Goal: Information Seeking & Learning: Learn about a topic

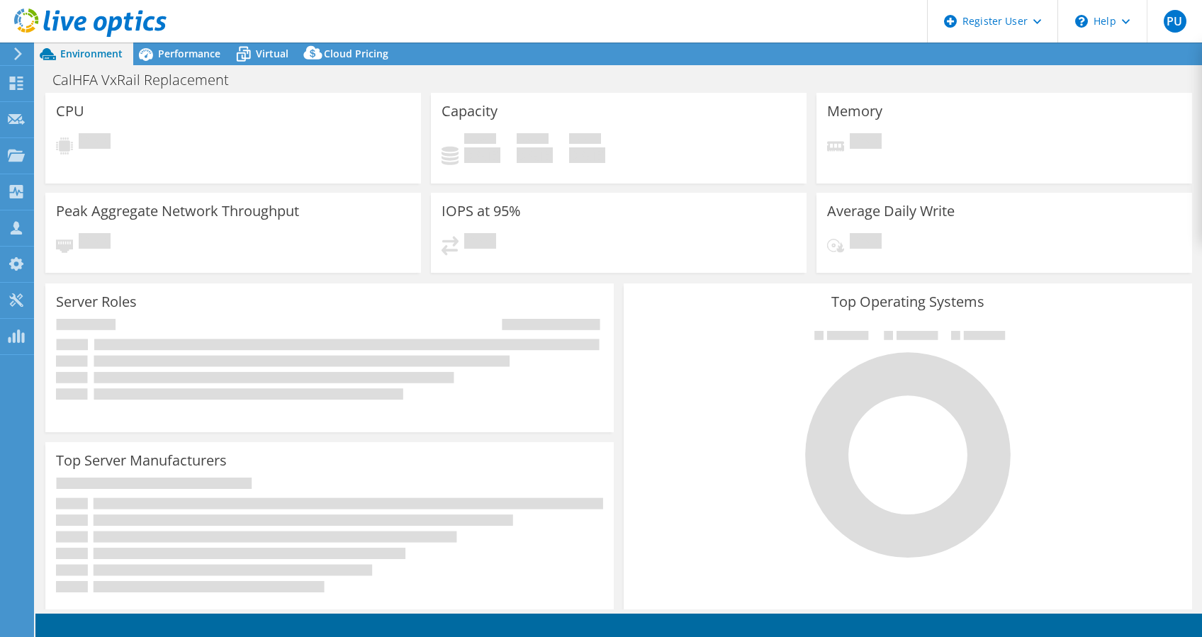
select select "USD"
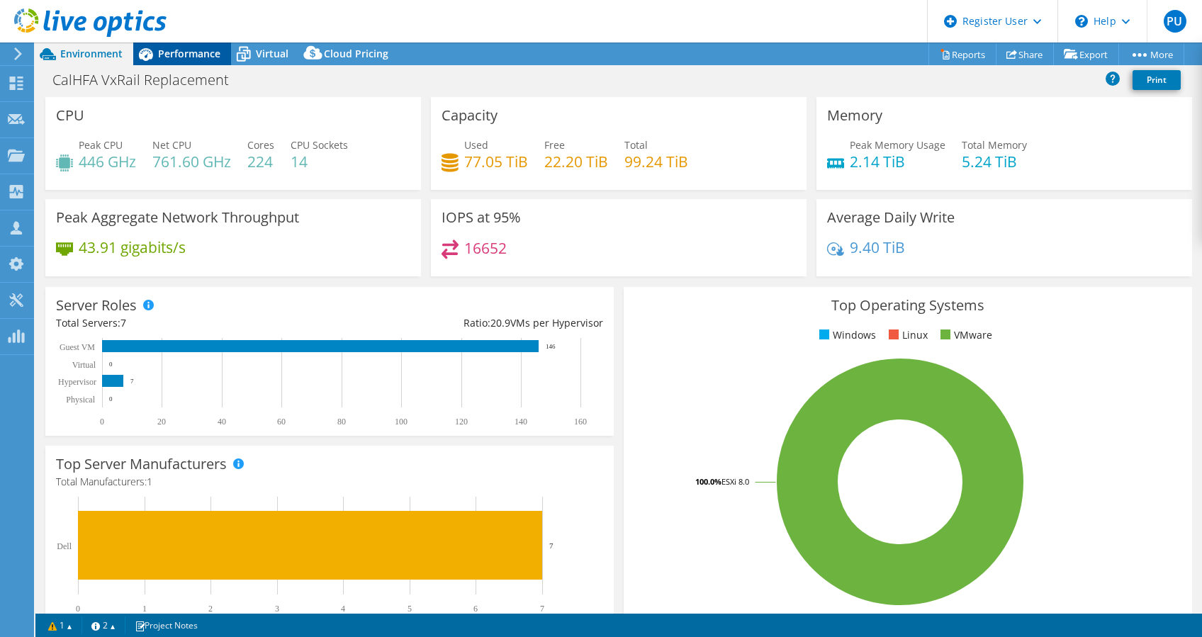
click at [187, 45] on div "Performance" at bounding box center [182, 54] width 98 height 23
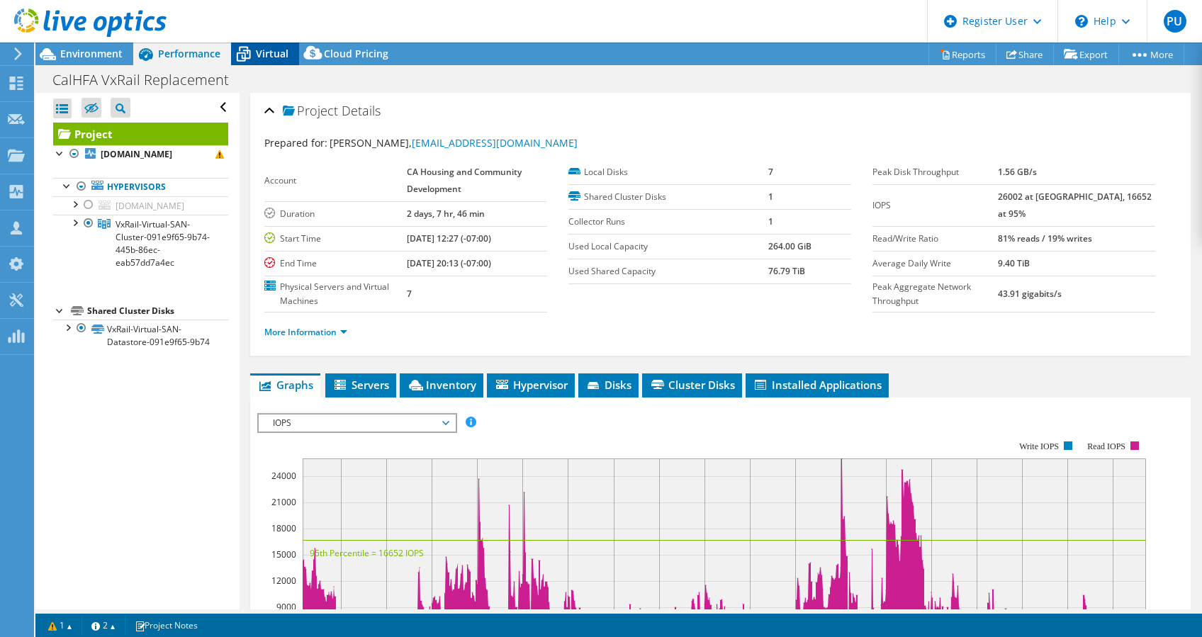
click at [282, 52] on span "Virtual" at bounding box center [272, 53] width 33 height 13
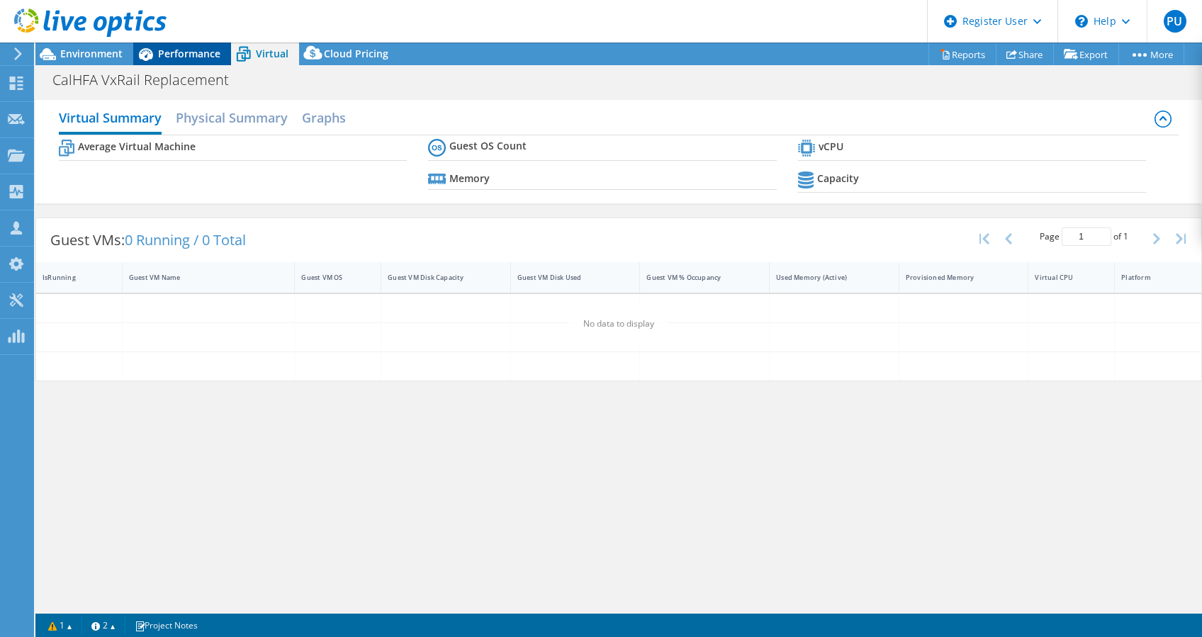
click at [213, 52] on span "Performance" at bounding box center [189, 53] width 62 height 13
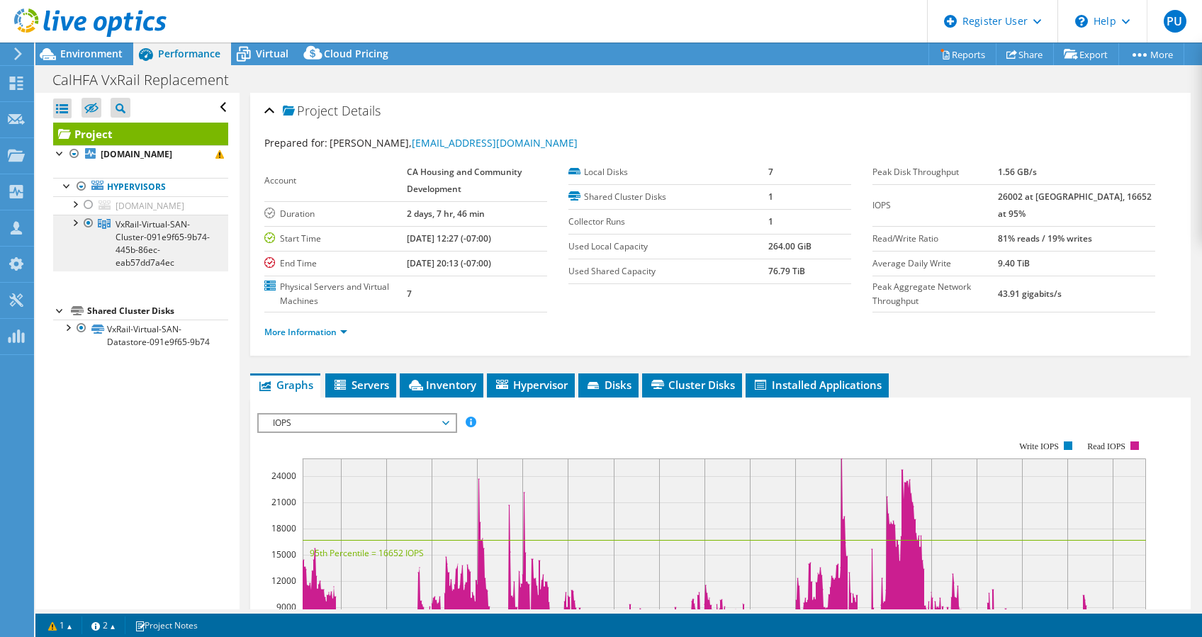
click at [150, 220] on span "VxRail-Virtual-SAN-Cluster-091e9f65-9b74-445b-86ec-eab57dd7a4ec" at bounding box center [162, 243] width 94 height 50
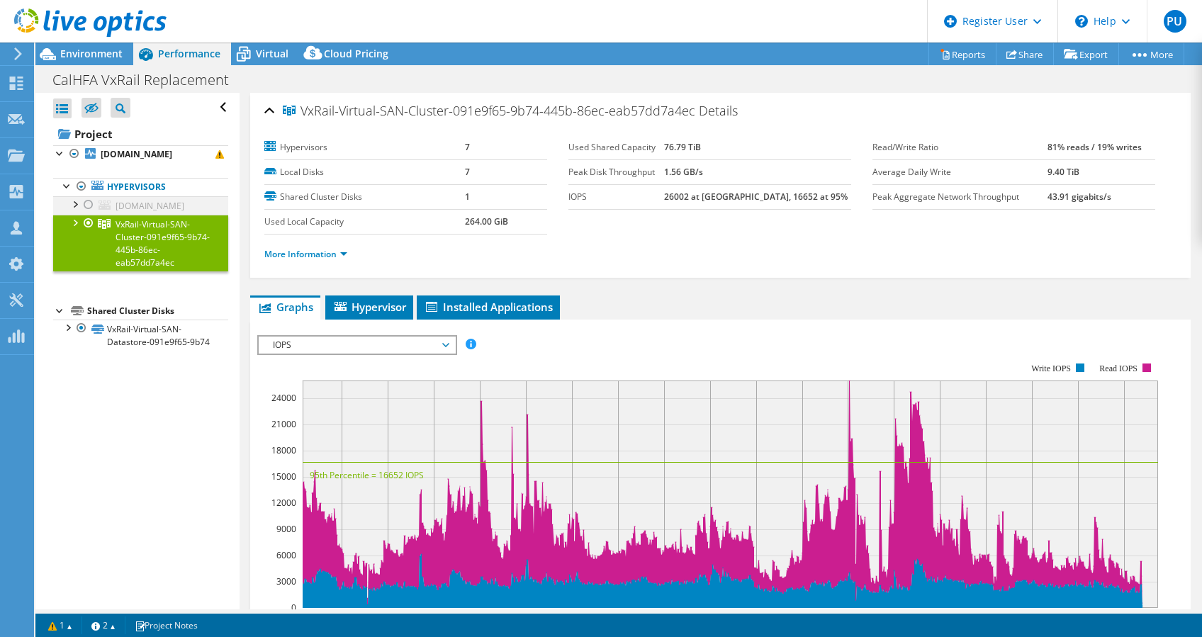
click at [79, 206] on div at bounding box center [74, 203] width 14 height 14
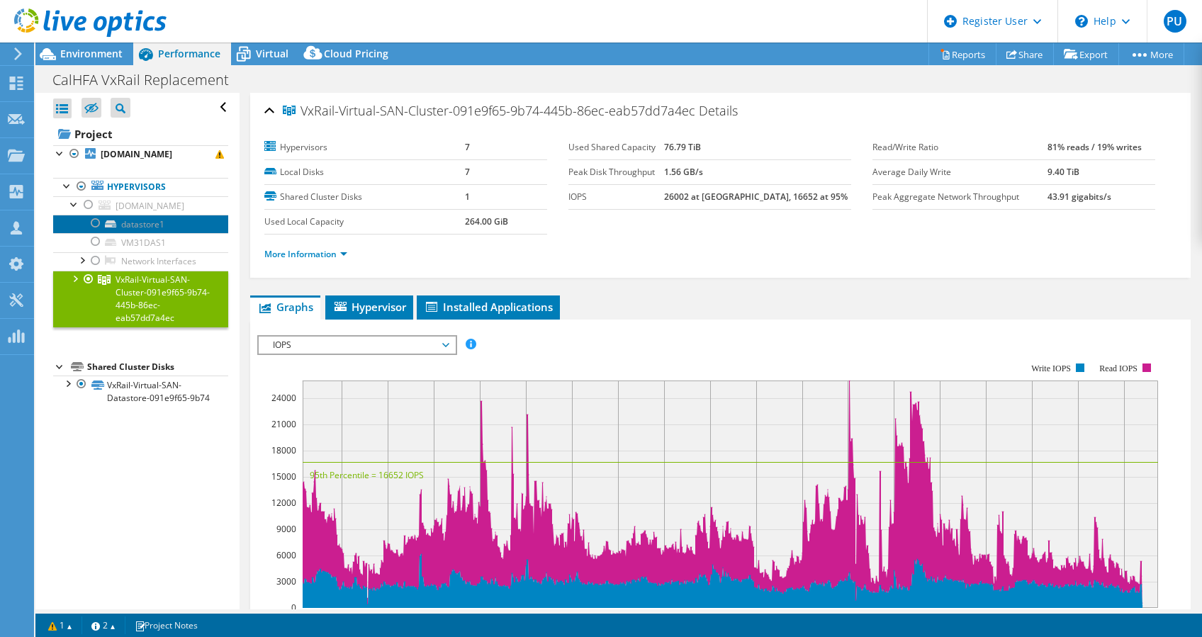
click at [118, 227] on link "datastore1" at bounding box center [140, 224] width 175 height 18
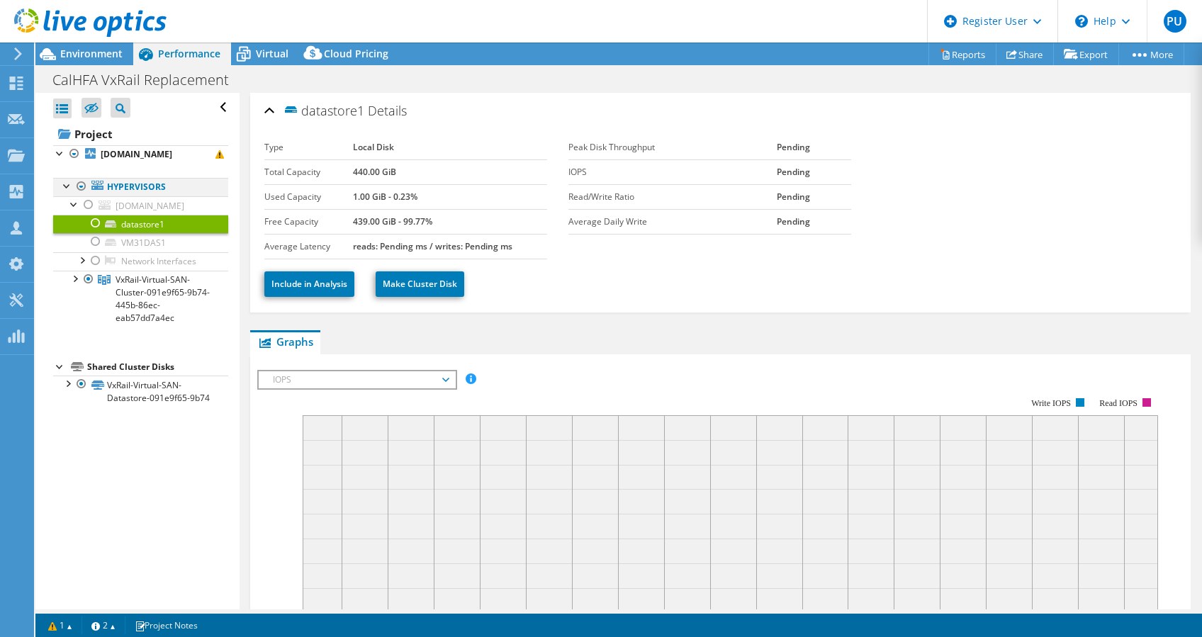
click at [85, 187] on div at bounding box center [81, 186] width 14 height 17
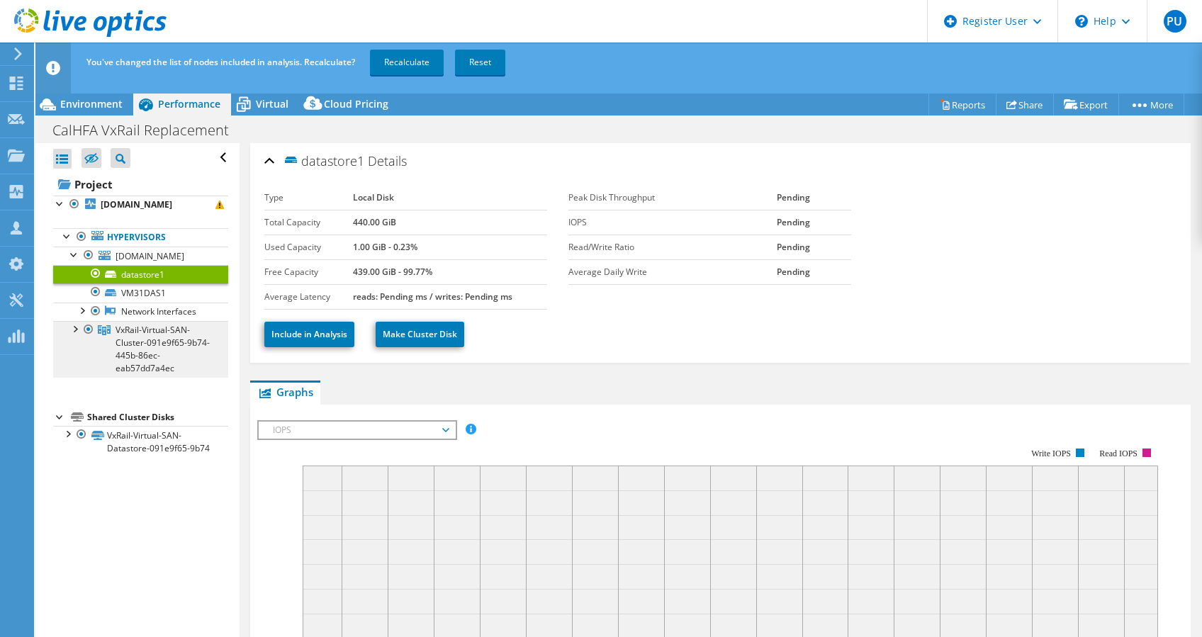
click at [162, 349] on link "VxRail-Virtual-SAN-Cluster-091e9f65-9b74-445b-86ec-eab57dd7a4ec" at bounding box center [140, 349] width 175 height 57
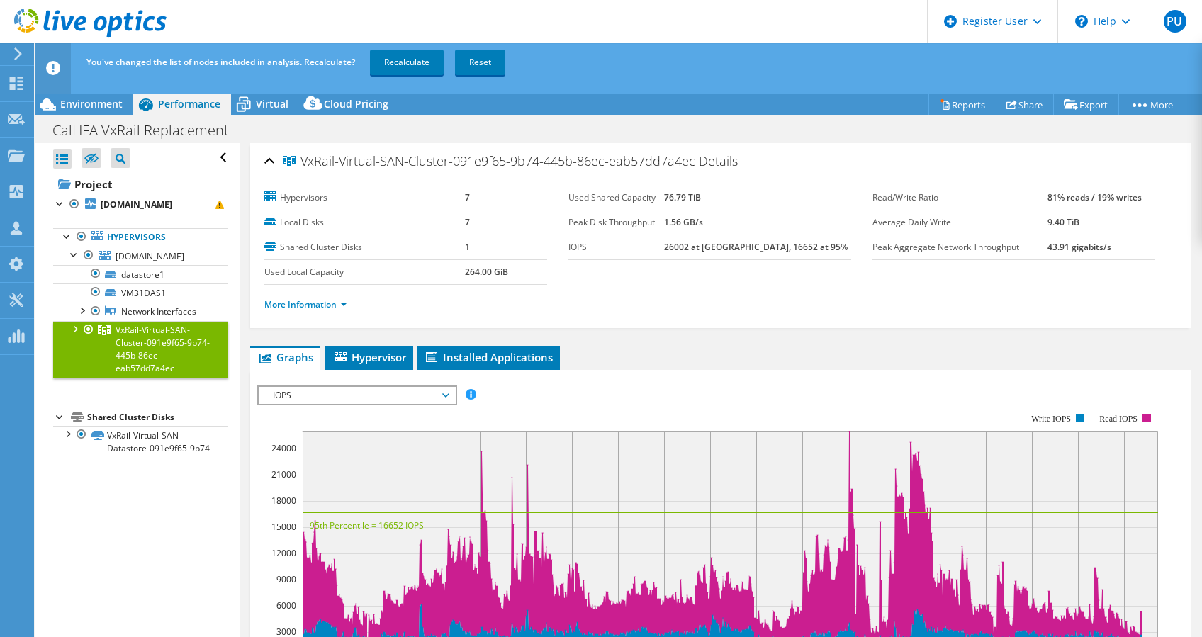
scroll to position [306, 0]
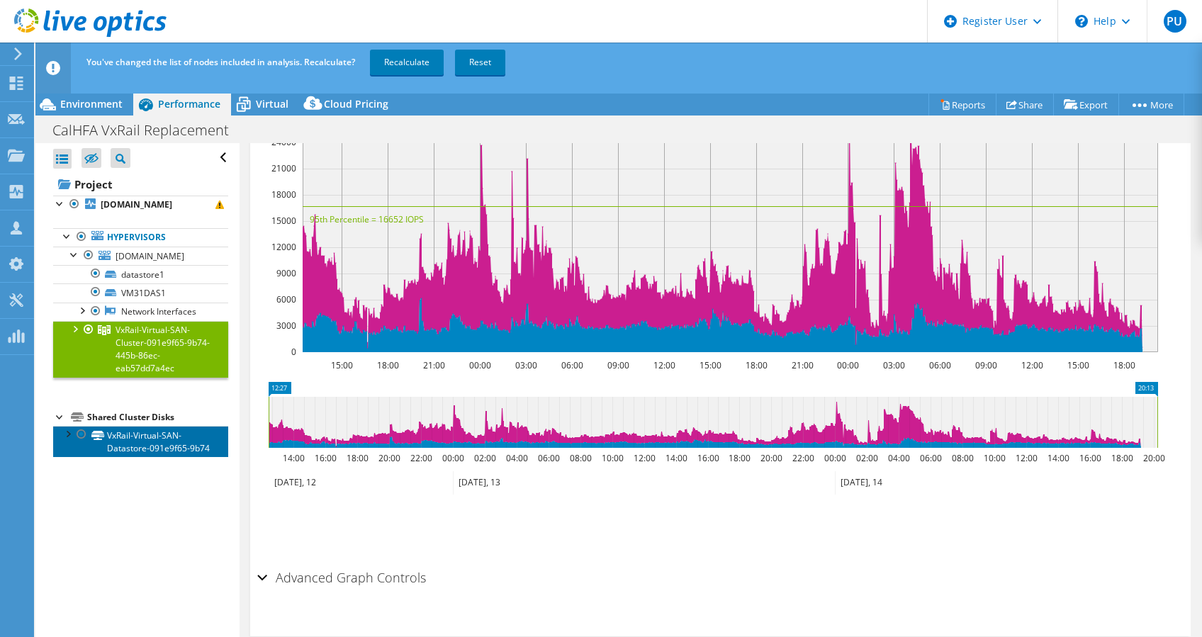
click at [148, 449] on link "VxRail-Virtual-SAN-Datastore-091e9f65-9b74" at bounding box center [140, 441] width 175 height 31
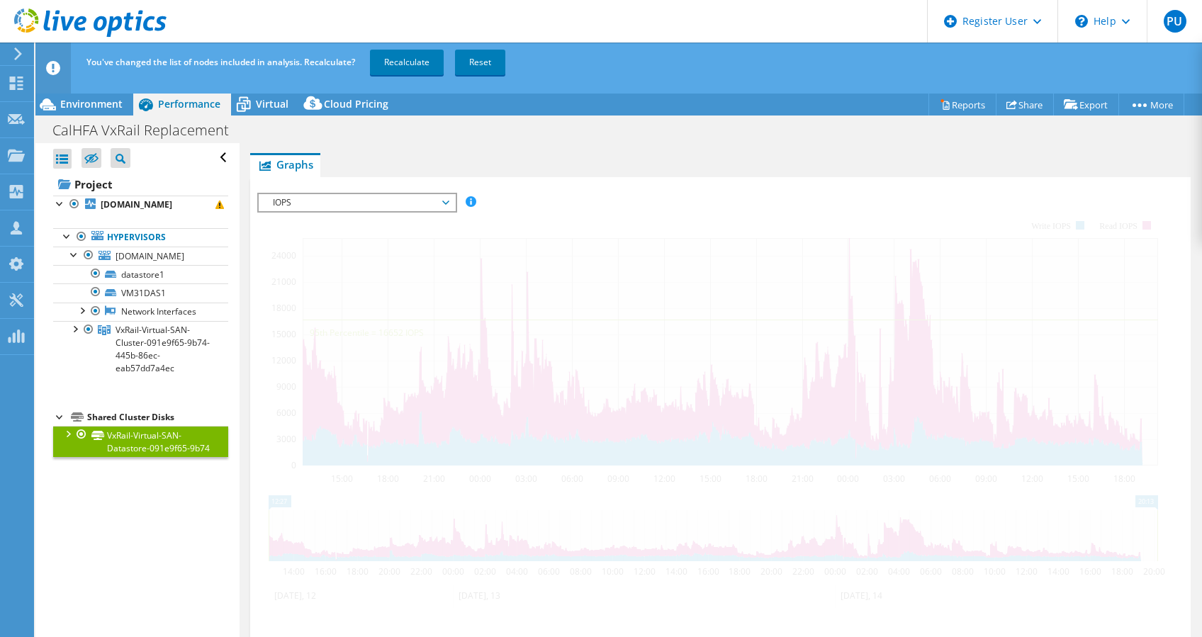
scroll to position [390, 0]
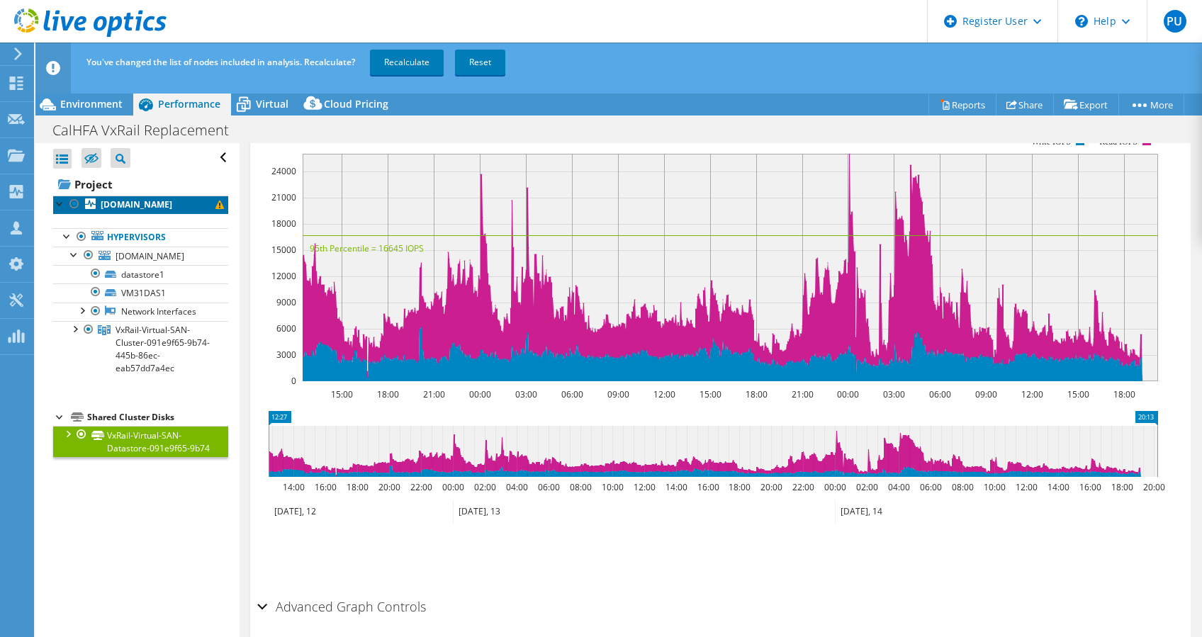
click at [164, 205] on b "[DOMAIN_NAME]" at bounding box center [137, 204] width 72 height 12
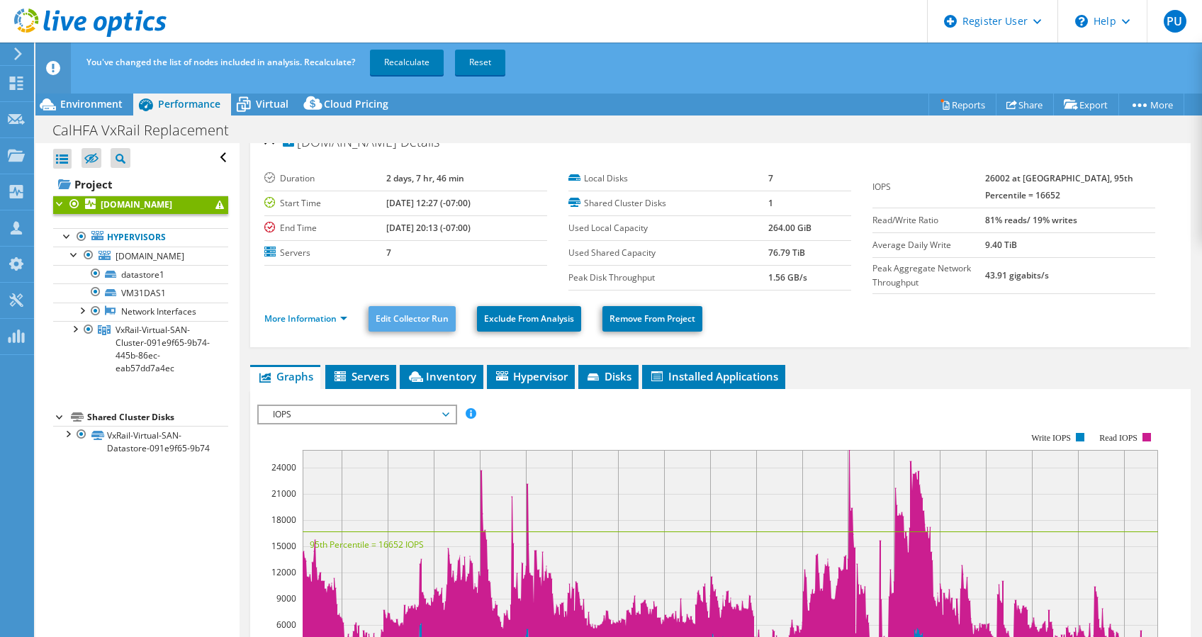
scroll to position [0, 0]
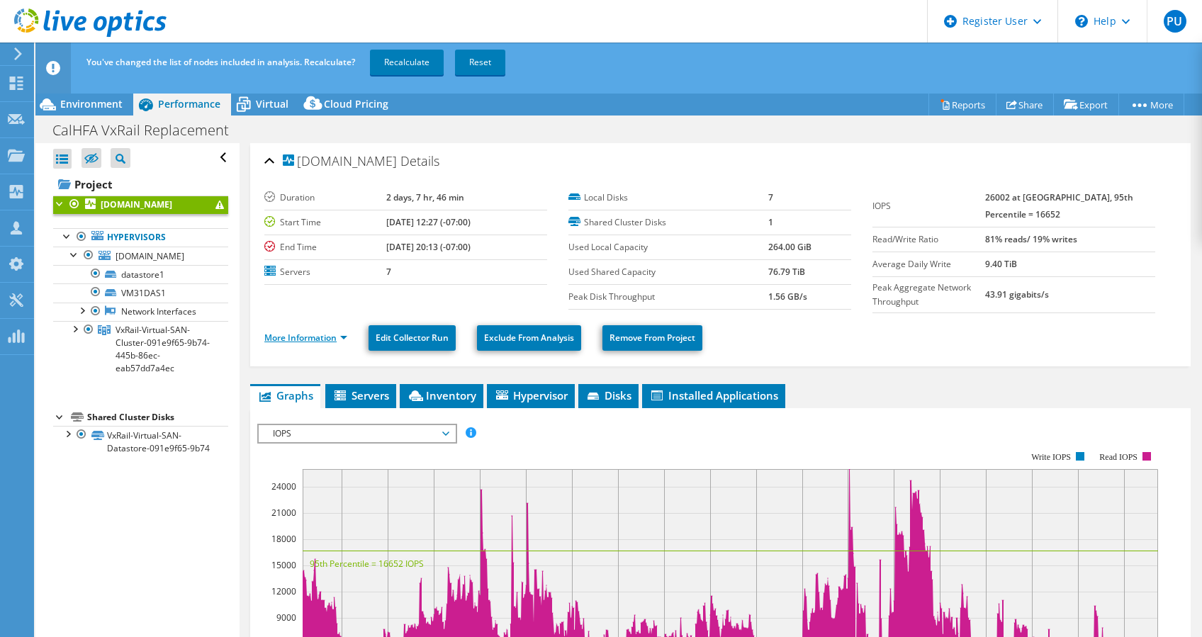
click at [334, 340] on link "More Information" at bounding box center [305, 338] width 83 height 12
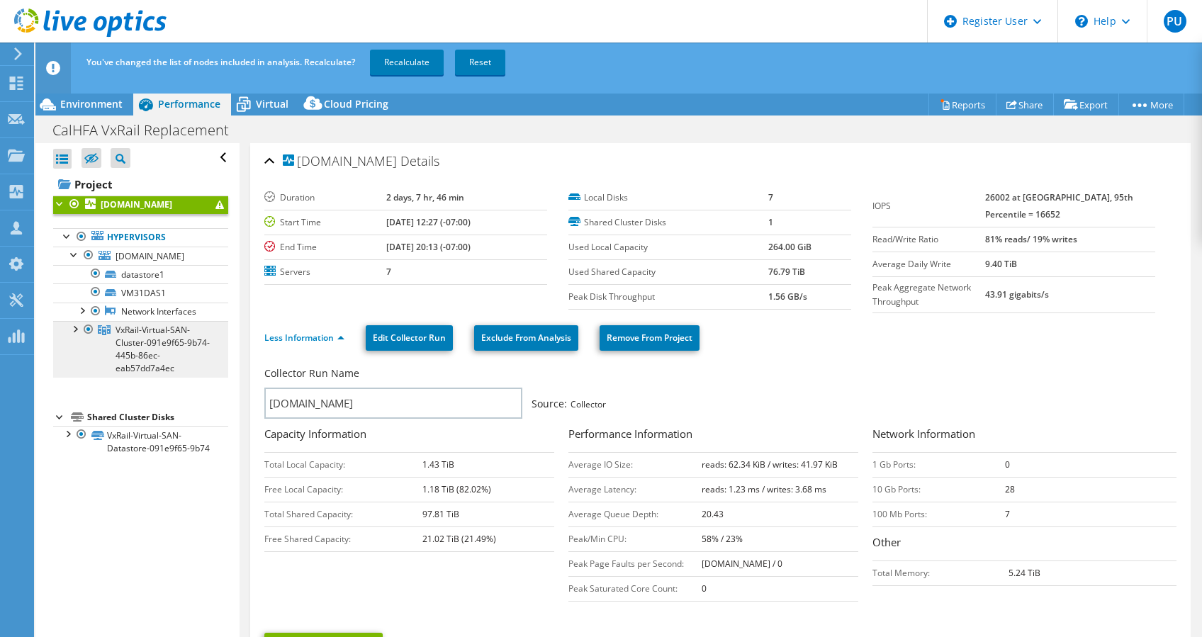
click at [144, 361] on span "VxRail-Virtual-SAN-Cluster-091e9f65-9b74-445b-86ec-eab57dd7a4ec" at bounding box center [162, 349] width 94 height 50
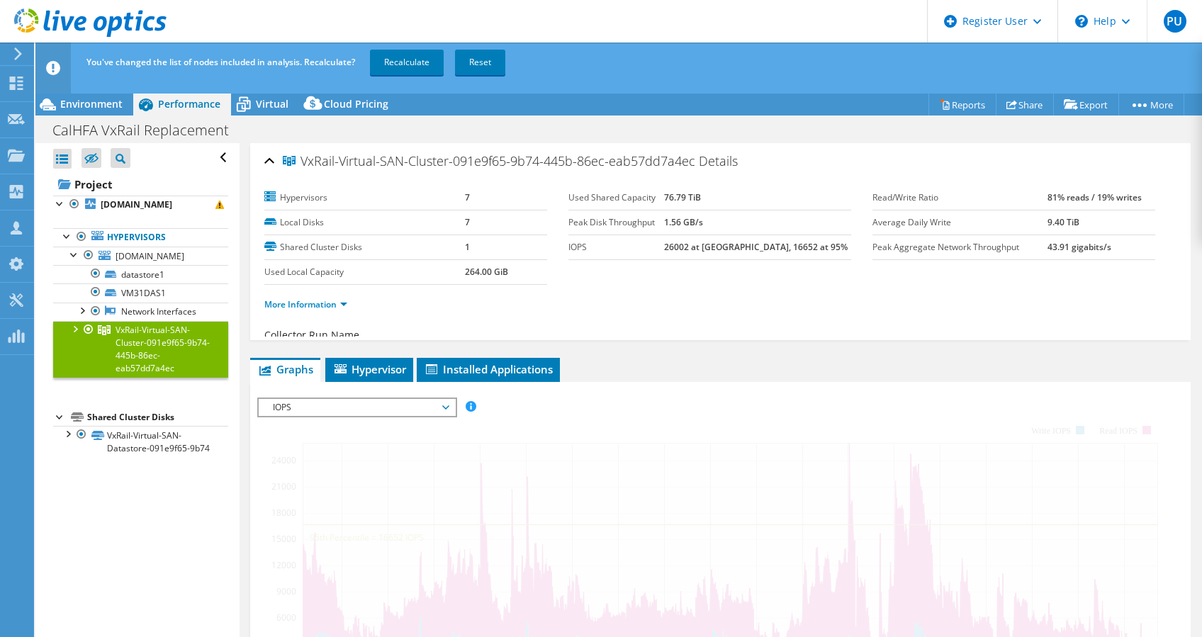
click at [144, 361] on span "VxRail-Virtual-SAN-Cluster-091e9f65-9b74-445b-86ec-eab57dd7a4ec" at bounding box center [162, 349] width 94 height 50
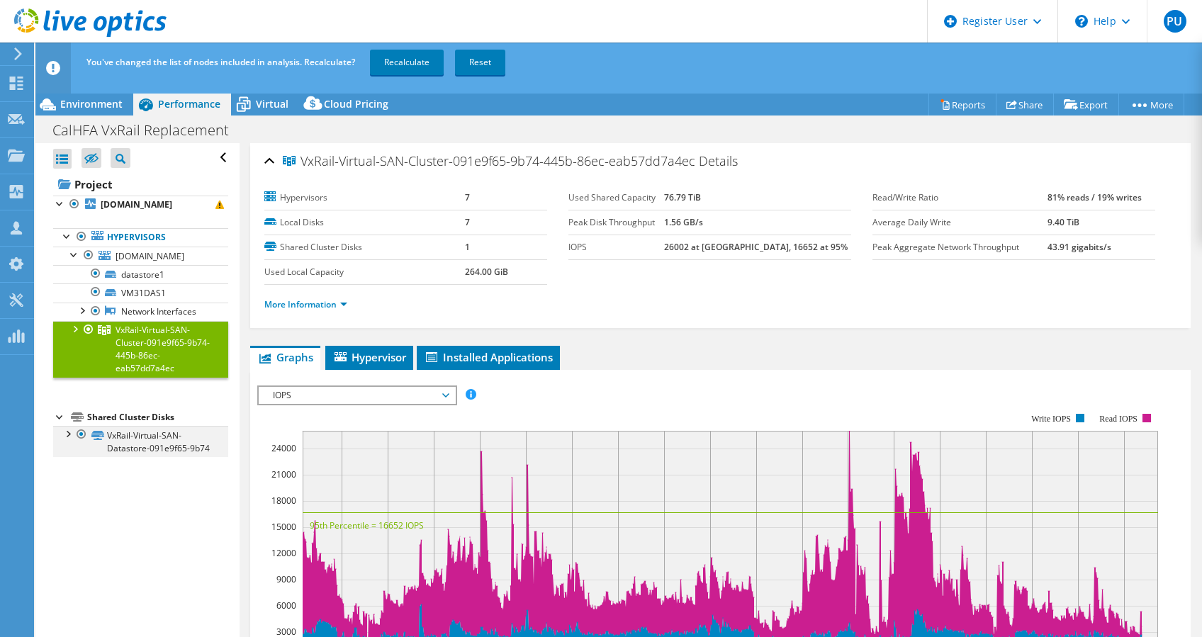
click at [65, 440] on div at bounding box center [67, 433] width 14 height 14
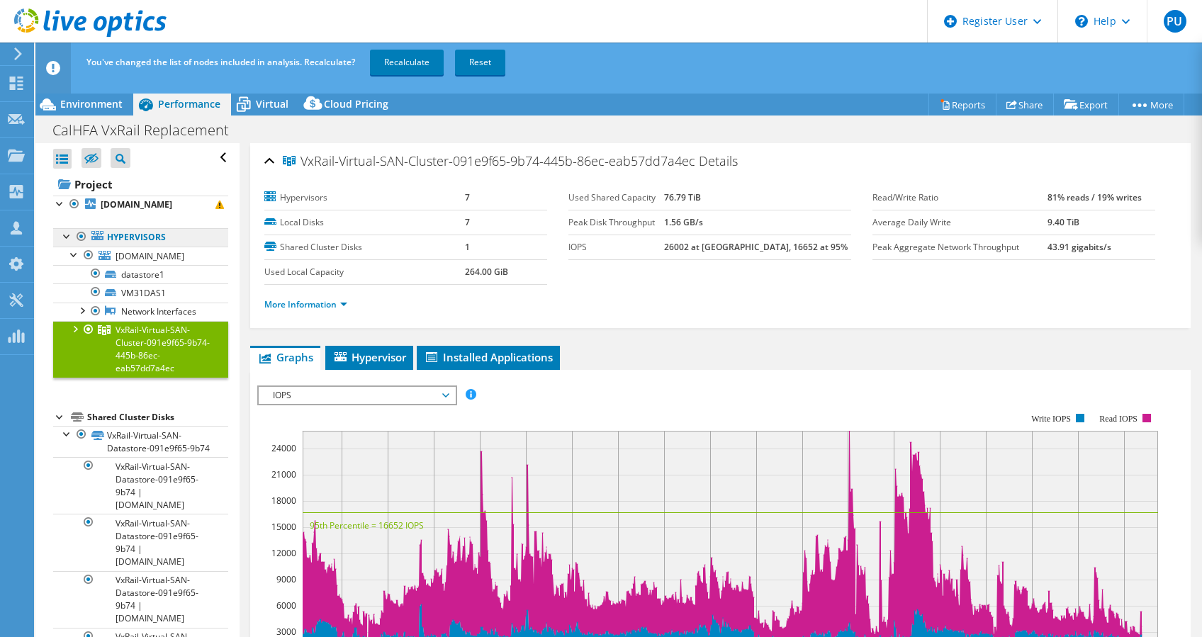
click at [61, 244] on link "Hypervisors" at bounding box center [140, 237] width 175 height 18
click at [67, 240] on div at bounding box center [67, 235] width 14 height 14
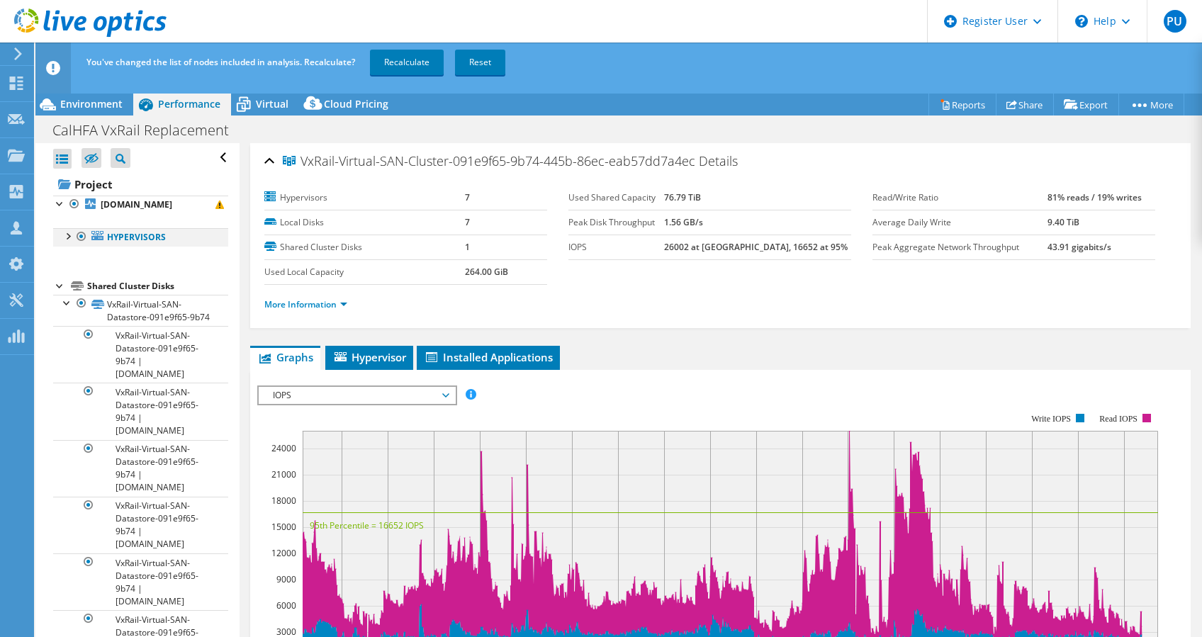
click at [67, 240] on div at bounding box center [67, 235] width 14 height 14
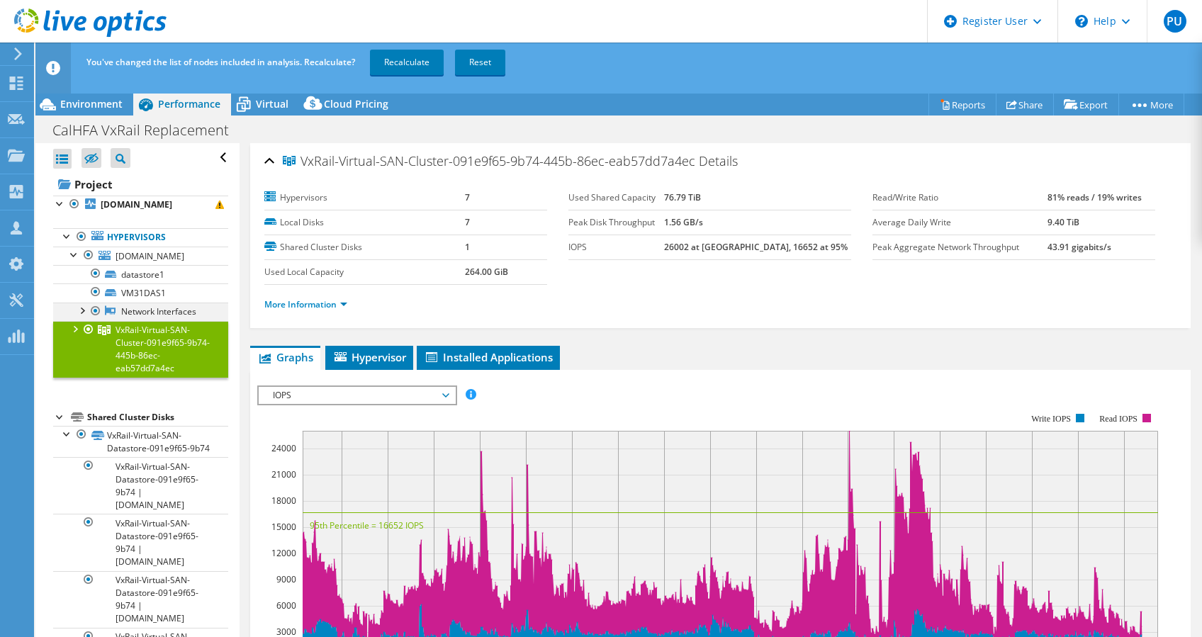
click at [80, 309] on div at bounding box center [81, 310] width 14 height 14
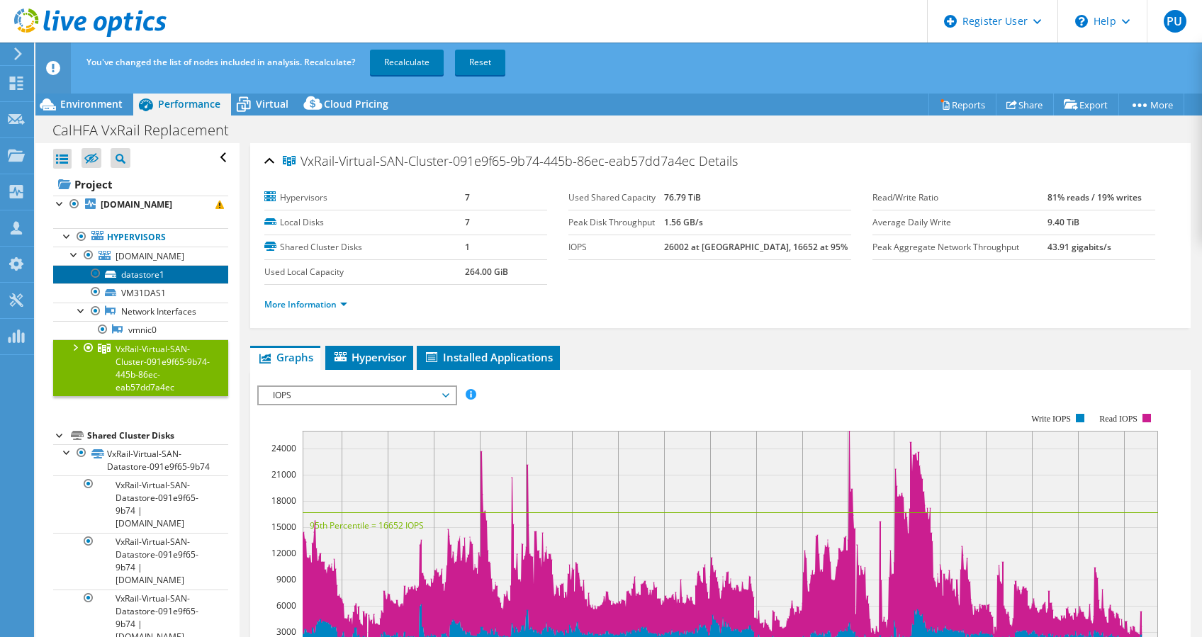
click at [155, 273] on link "datastore1" at bounding box center [140, 274] width 175 height 18
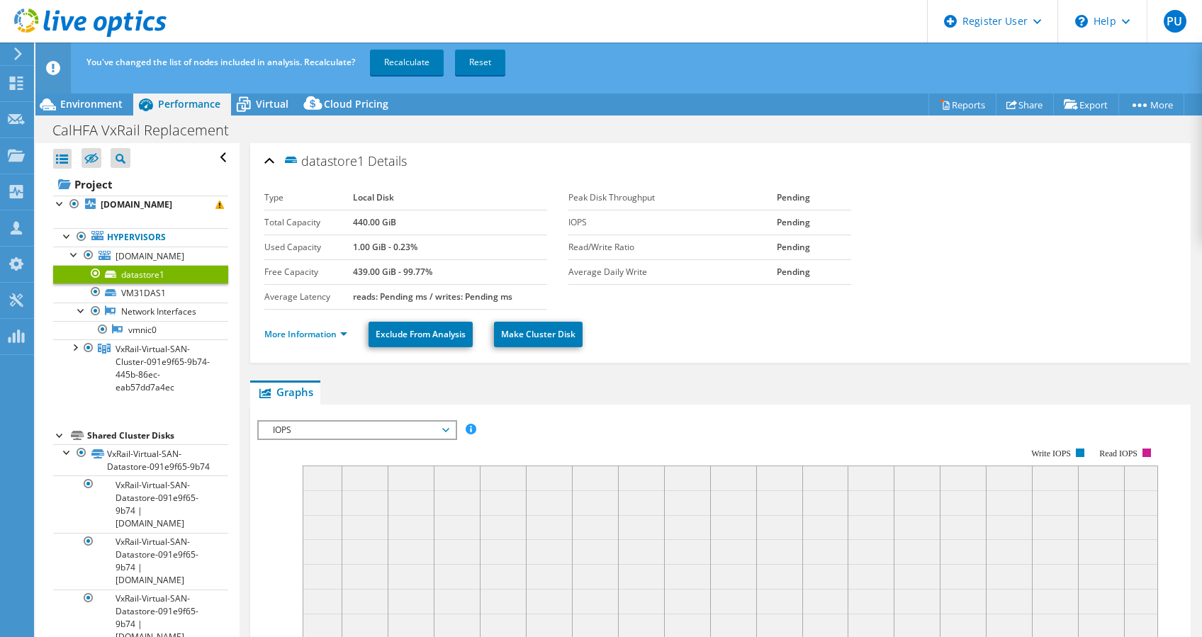
click at [155, 273] on link "datastore1" at bounding box center [140, 274] width 175 height 18
click at [324, 327] on li "More Information" at bounding box center [309, 335] width 91 height 16
click at [323, 331] on link "More Information" at bounding box center [305, 334] width 83 height 12
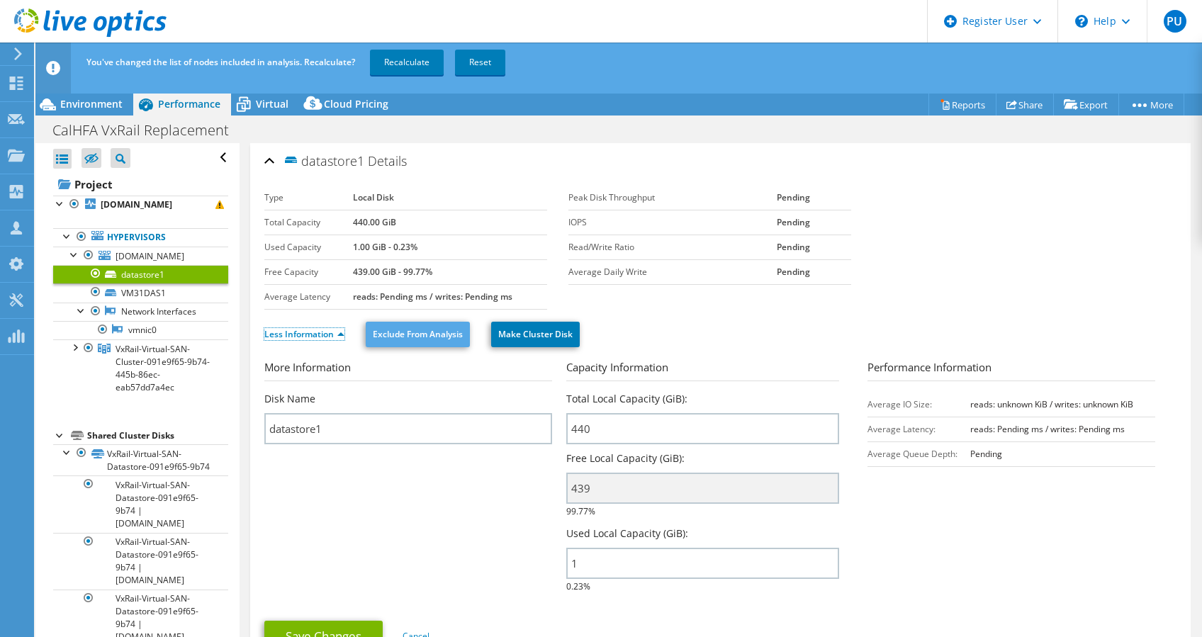
scroll to position [94, 0]
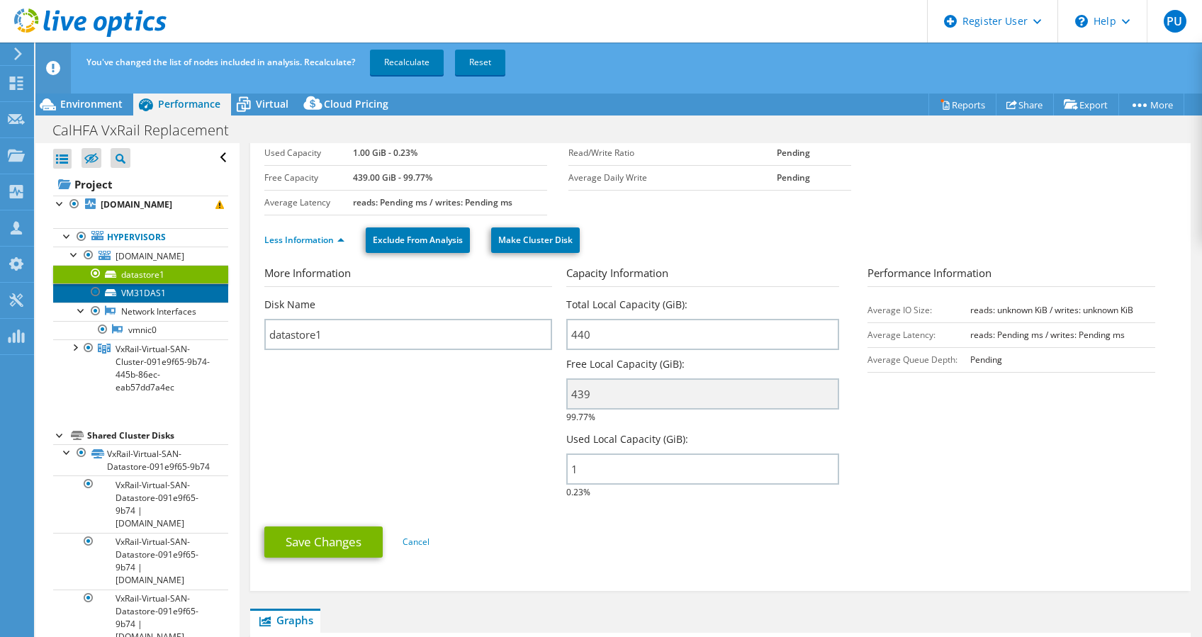
click at [142, 296] on link "VM31DAS1" at bounding box center [140, 292] width 175 height 18
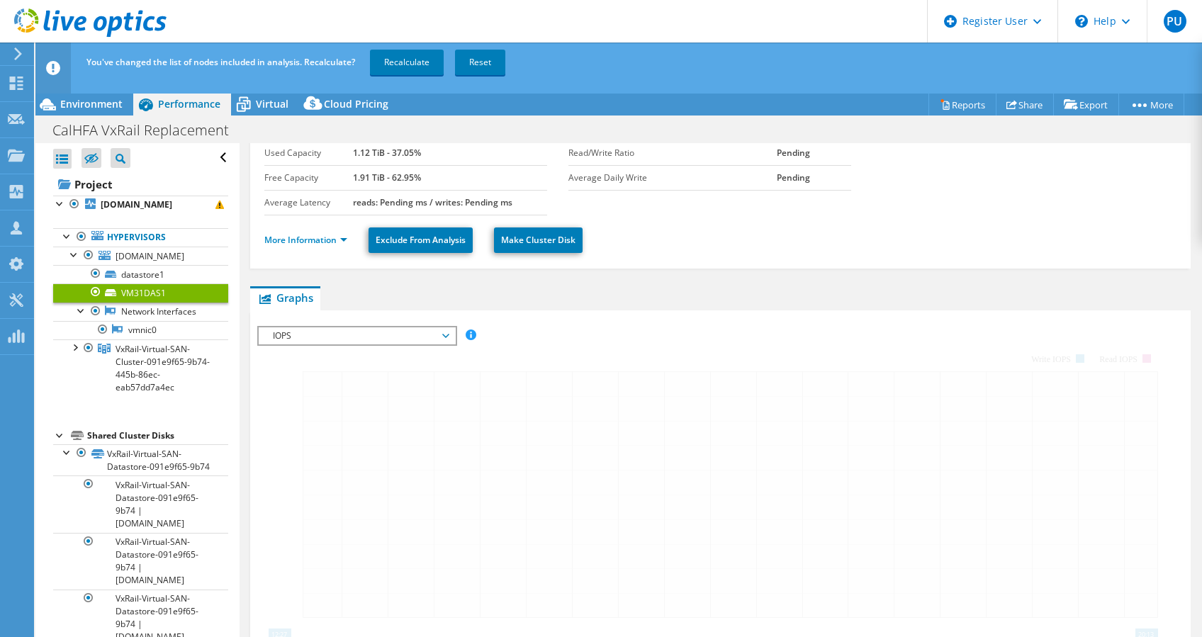
click at [142, 296] on link "VM31DAS1" at bounding box center [140, 292] width 175 height 18
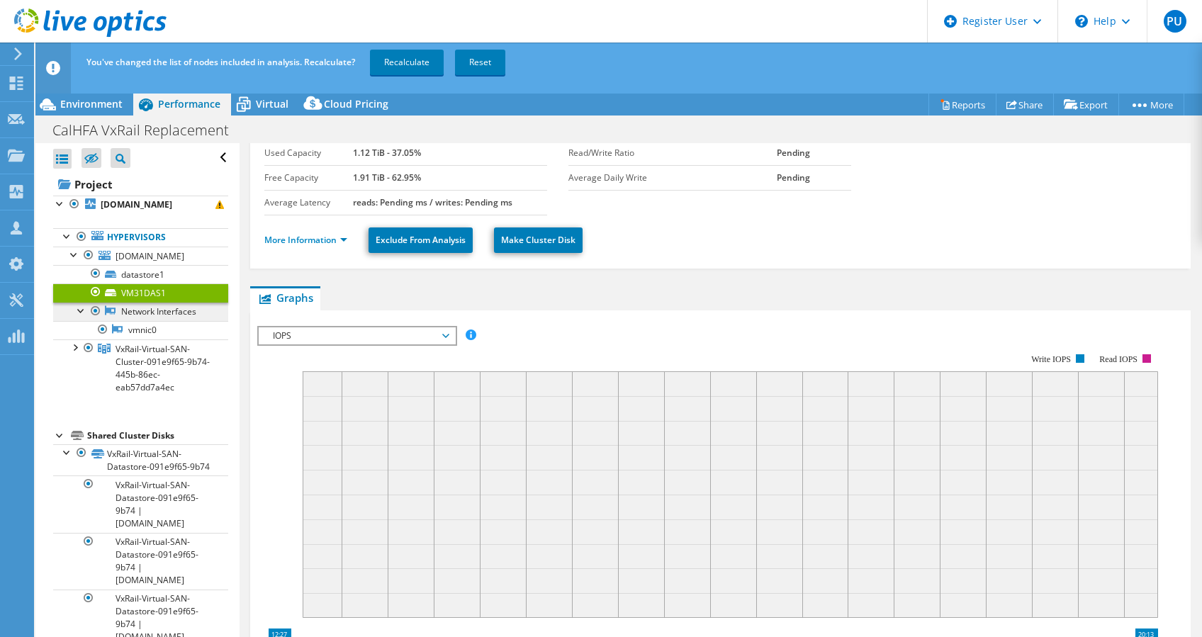
click at [142, 321] on link "Network Interfaces" at bounding box center [140, 312] width 175 height 18
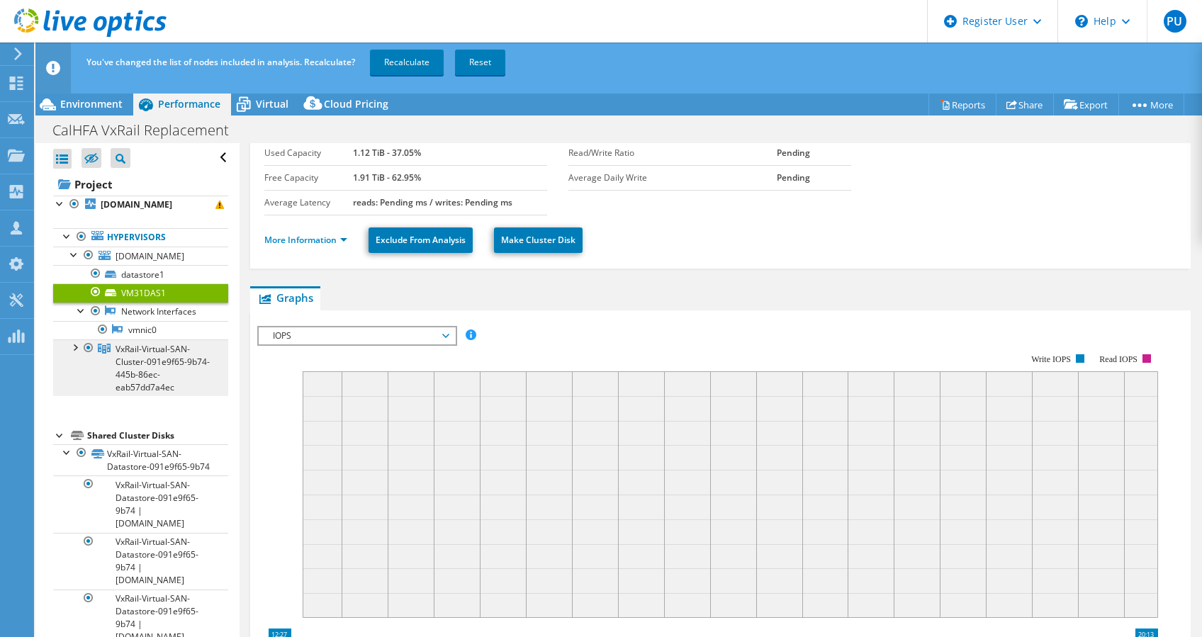
click at [147, 361] on span "VxRail-Virtual-SAN-Cluster-091e9f65-9b74-445b-86ec-eab57dd7a4ec" at bounding box center [162, 368] width 94 height 50
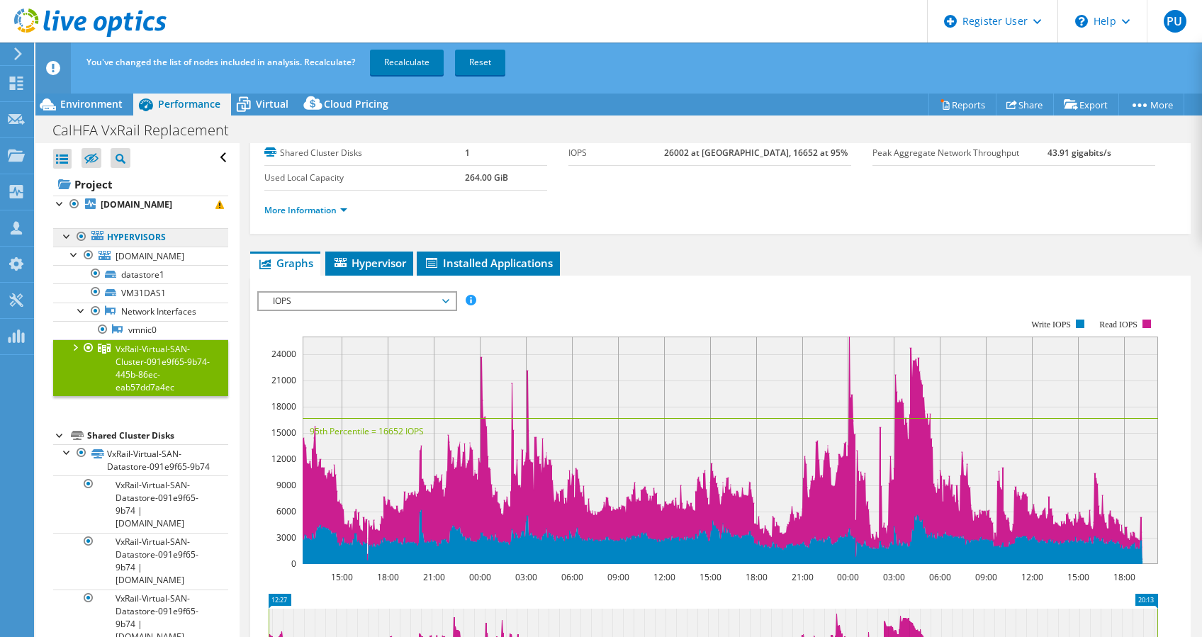
click at [164, 243] on link "Hypervisors" at bounding box center [140, 237] width 175 height 18
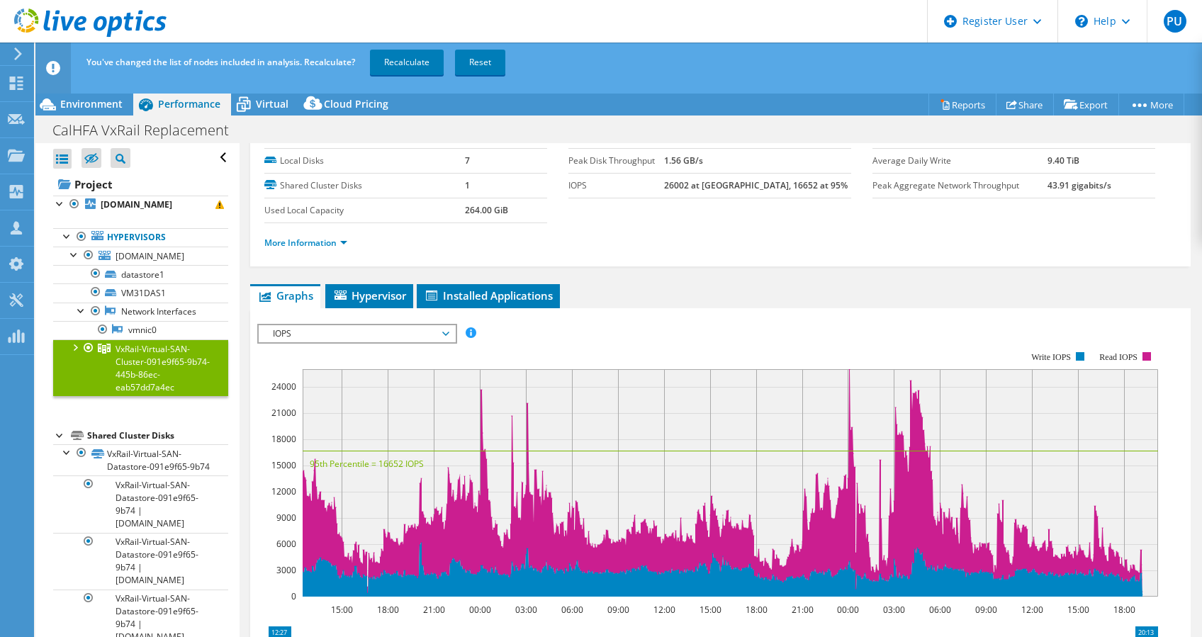
scroll to position [0, 0]
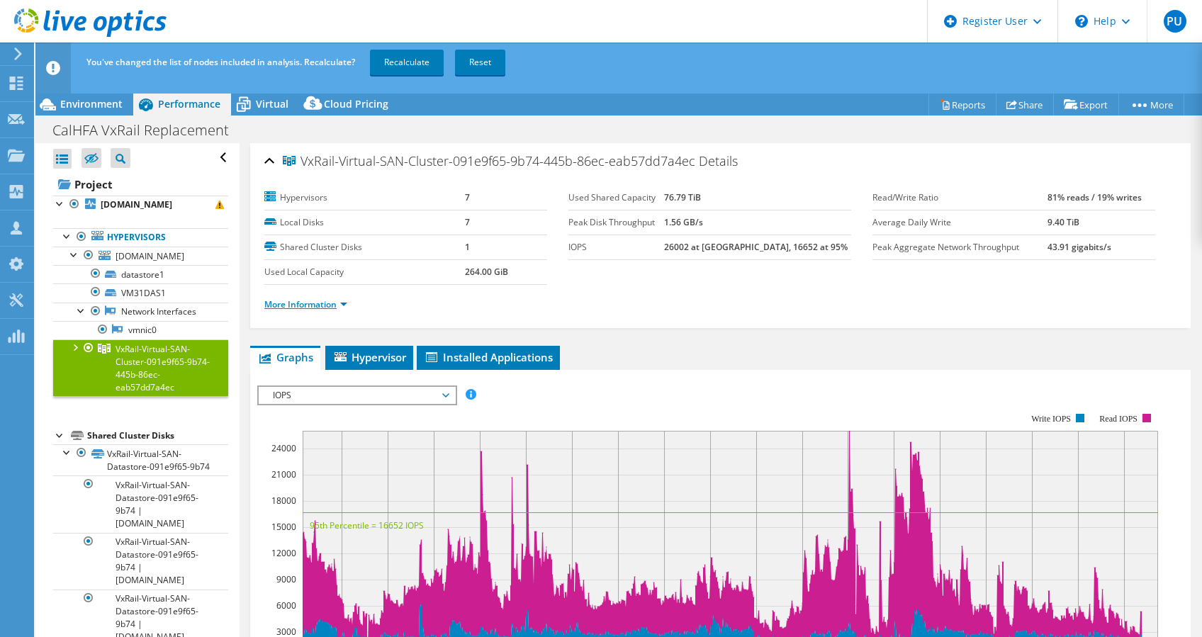
click at [332, 300] on link "More Information" at bounding box center [305, 304] width 83 height 12
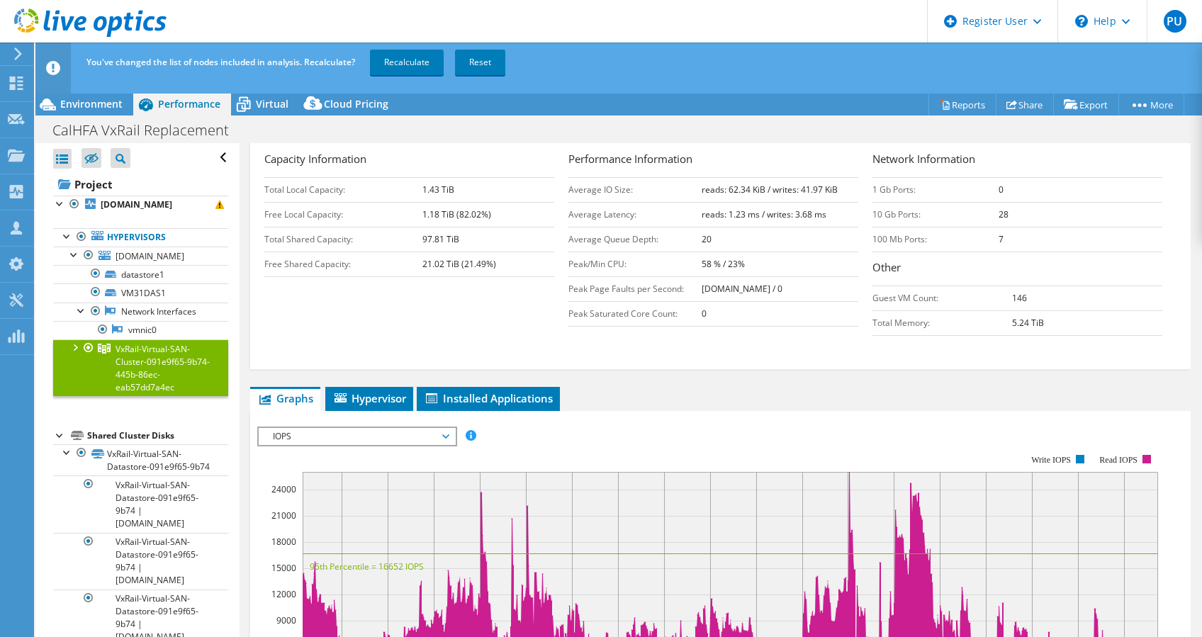
scroll to position [283, 0]
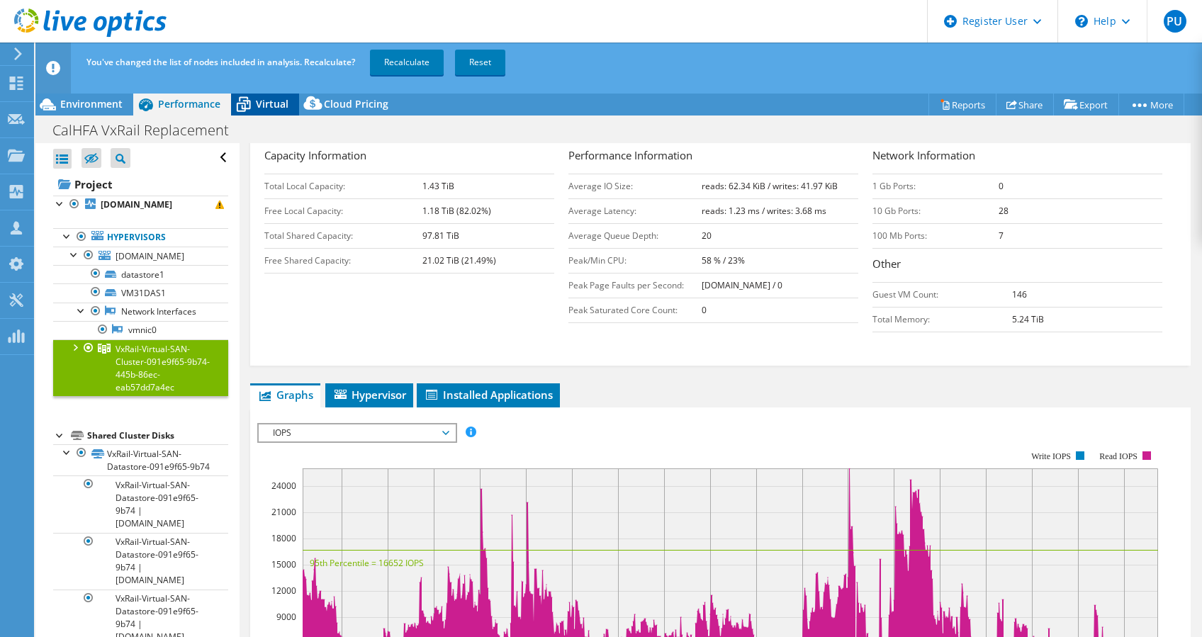
click at [261, 103] on span "Virtual" at bounding box center [272, 103] width 33 height 13
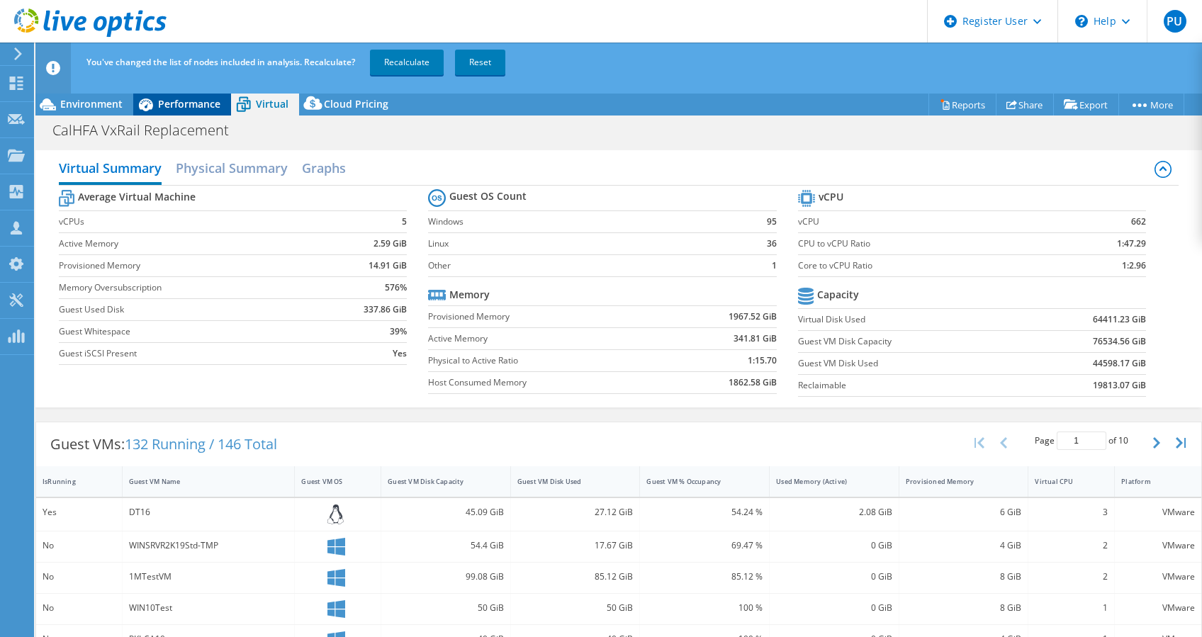
click at [209, 104] on span "Performance" at bounding box center [189, 103] width 62 height 13
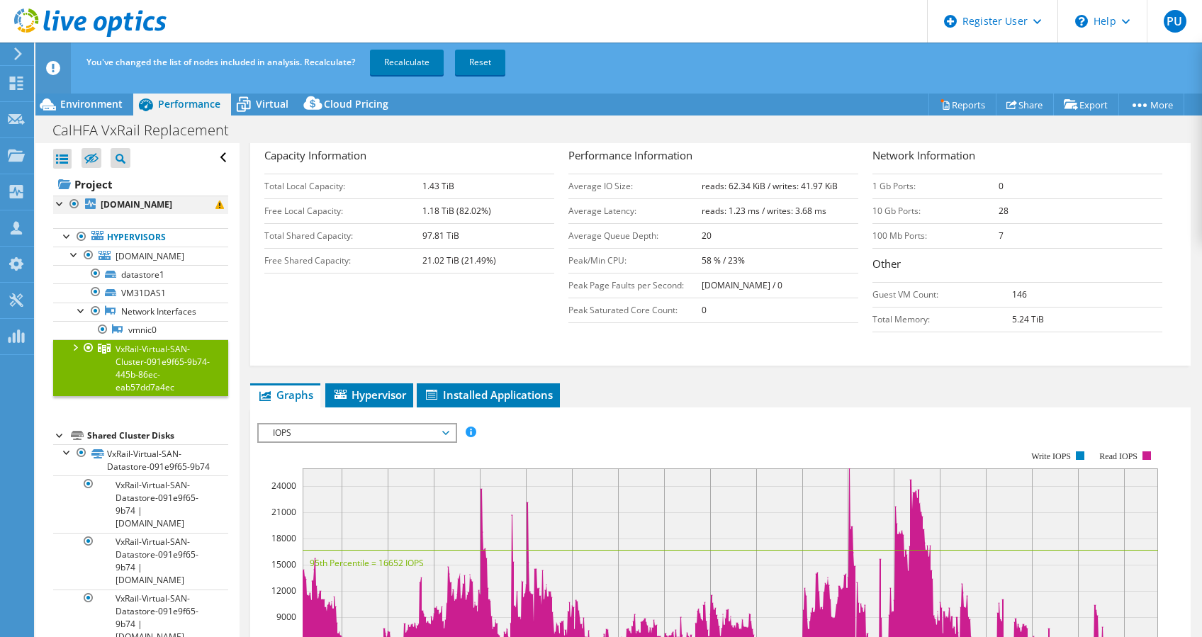
click at [66, 205] on div at bounding box center [60, 203] width 14 height 14
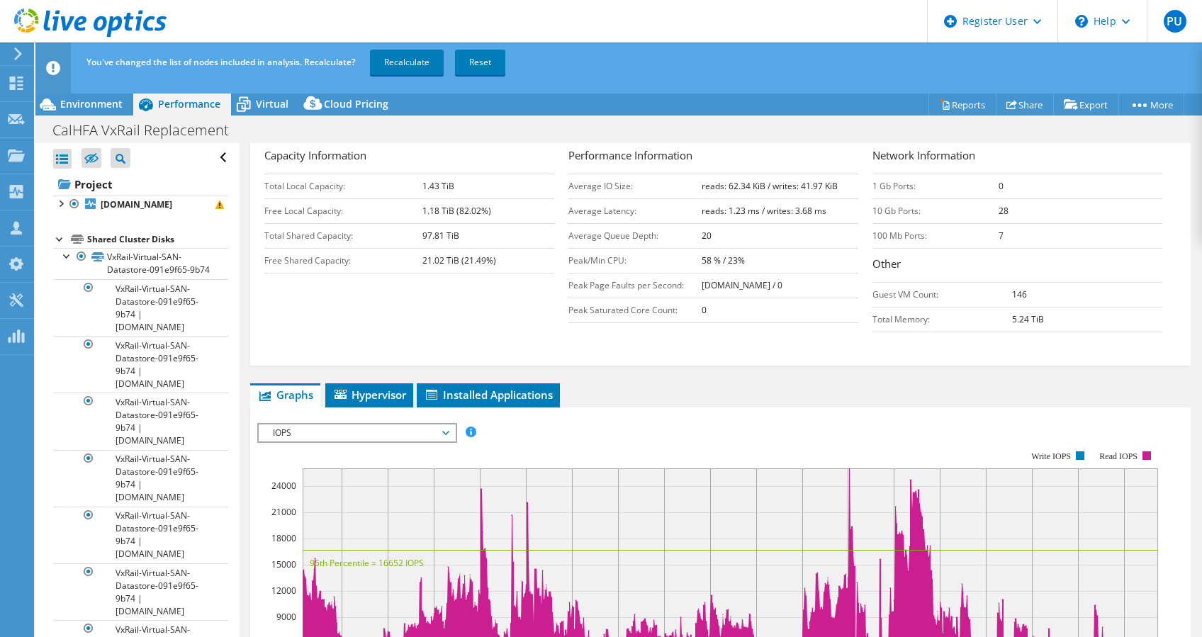
click at [57, 237] on div at bounding box center [60, 238] width 14 height 14
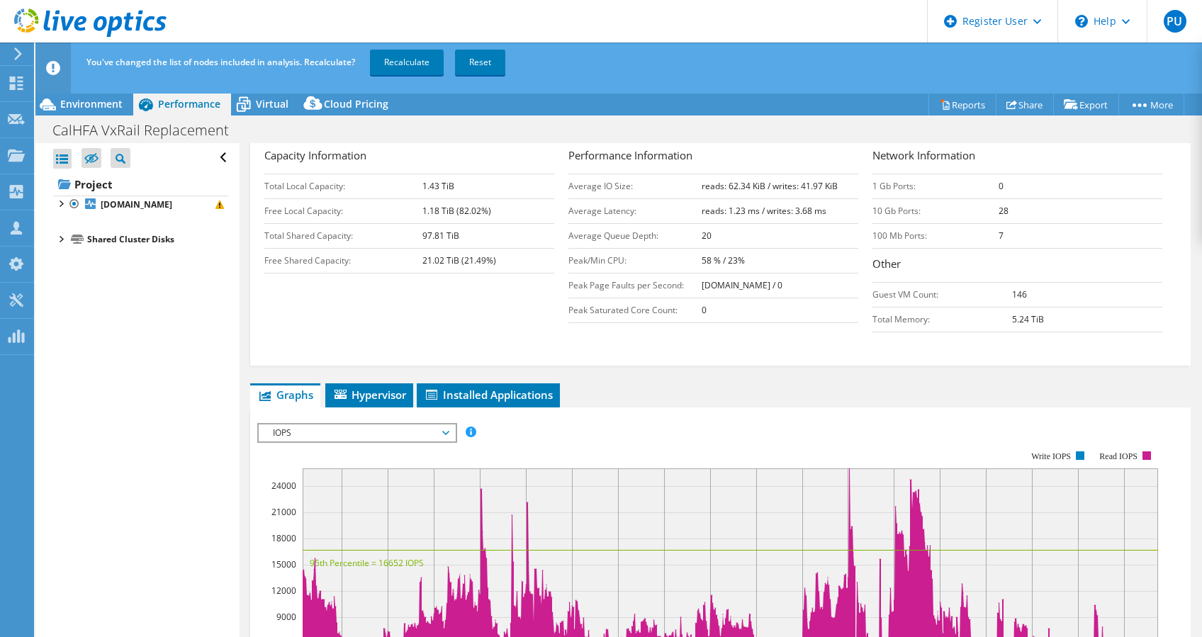
click at [56, 237] on div at bounding box center [60, 238] width 14 height 14
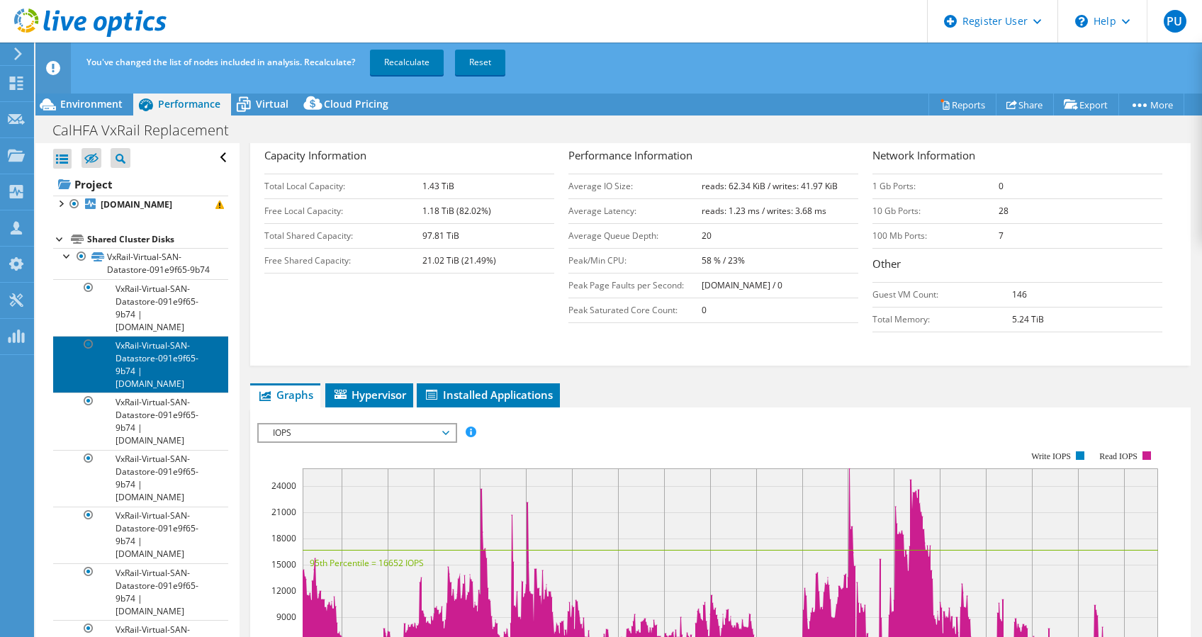
click at [169, 357] on link "VxRail-Virtual-SAN-Datastore-091e9f65-9b74 | [DOMAIN_NAME]" at bounding box center [140, 364] width 175 height 57
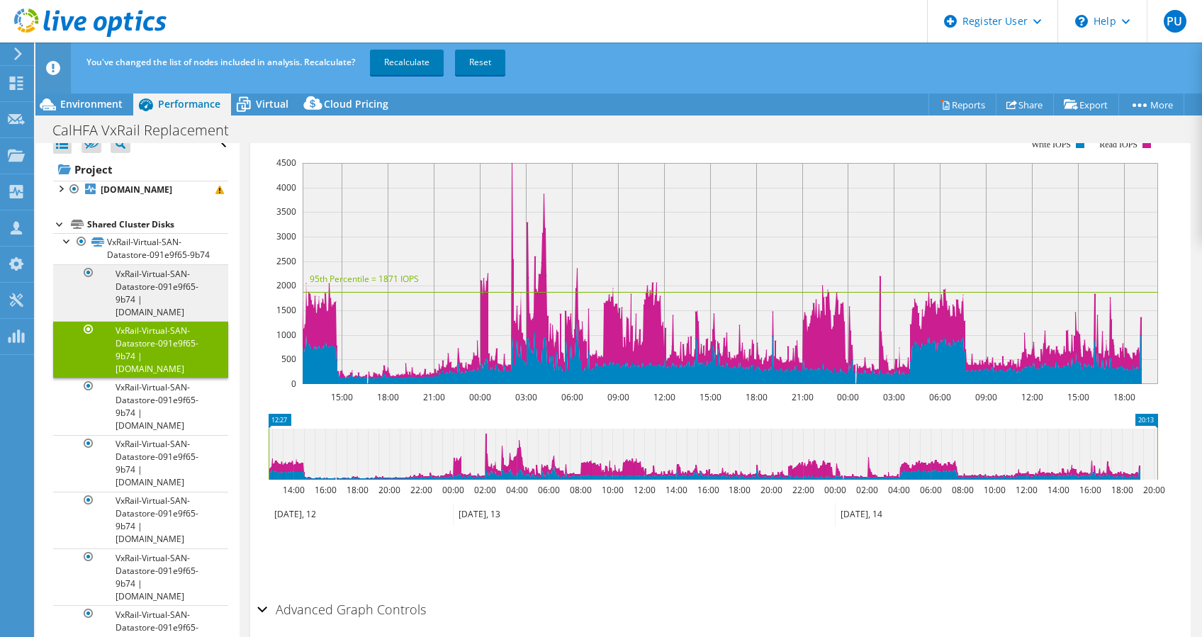
scroll to position [0, 0]
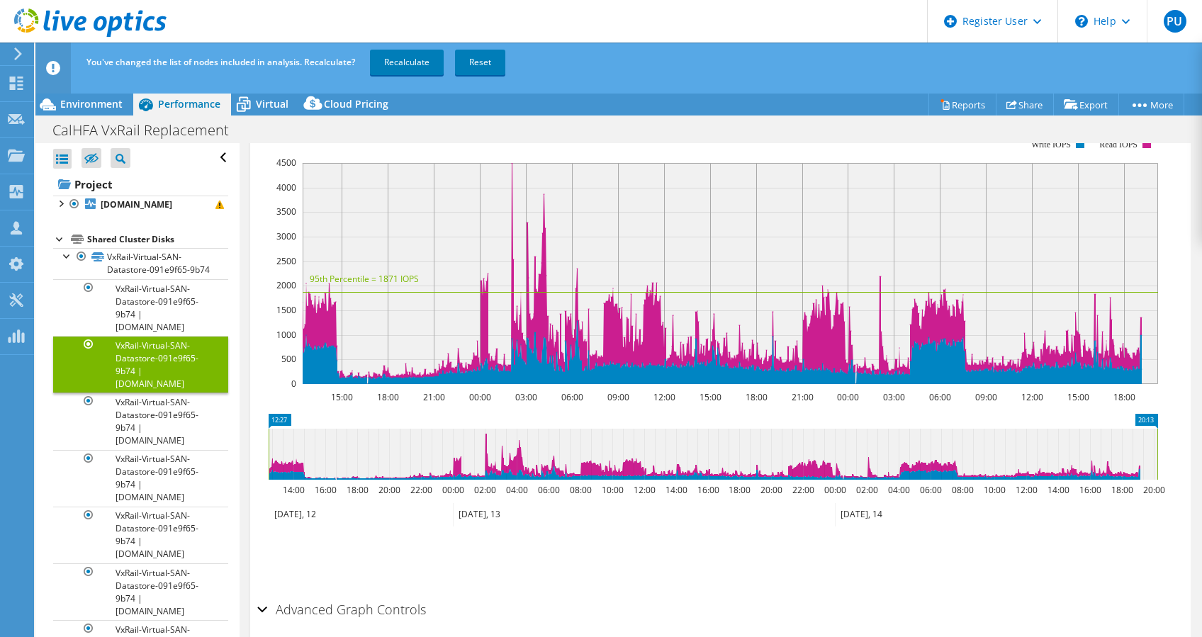
click at [62, 239] on div at bounding box center [60, 238] width 14 height 14
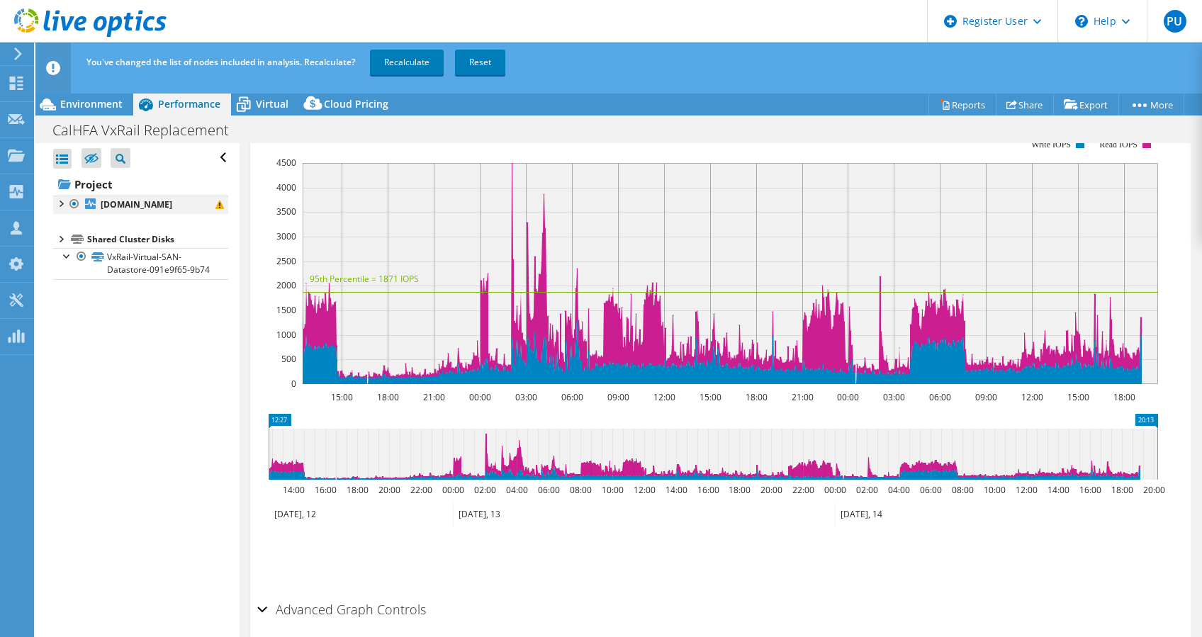
click at [62, 202] on div at bounding box center [60, 203] width 14 height 14
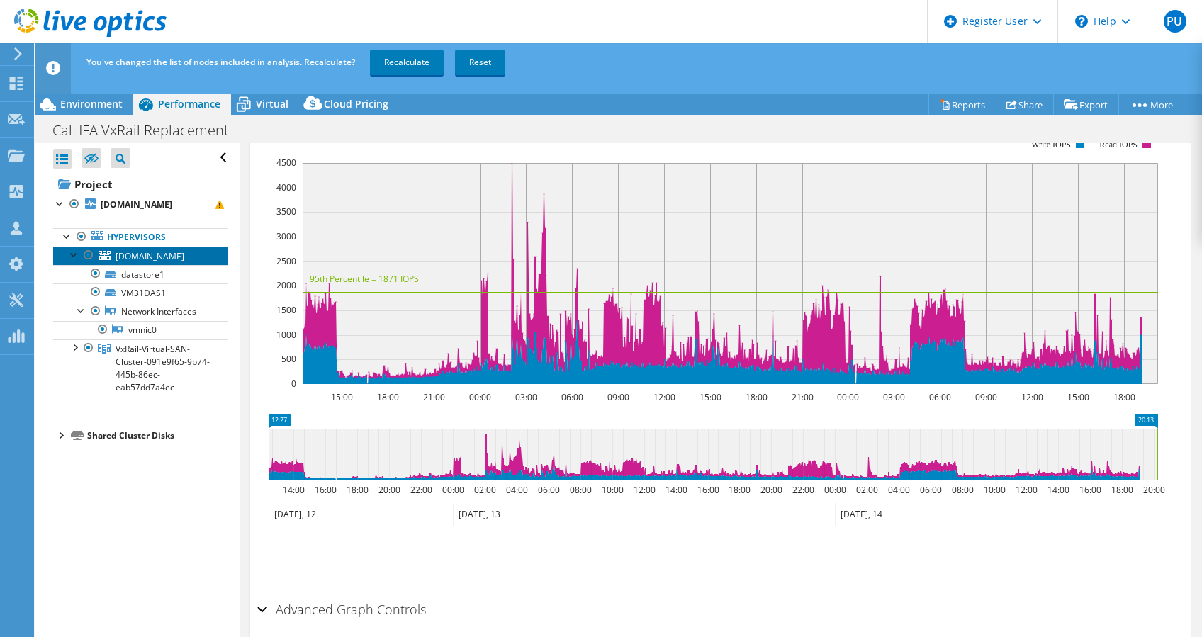
click at [150, 255] on span "[DOMAIN_NAME]" at bounding box center [149, 256] width 69 height 12
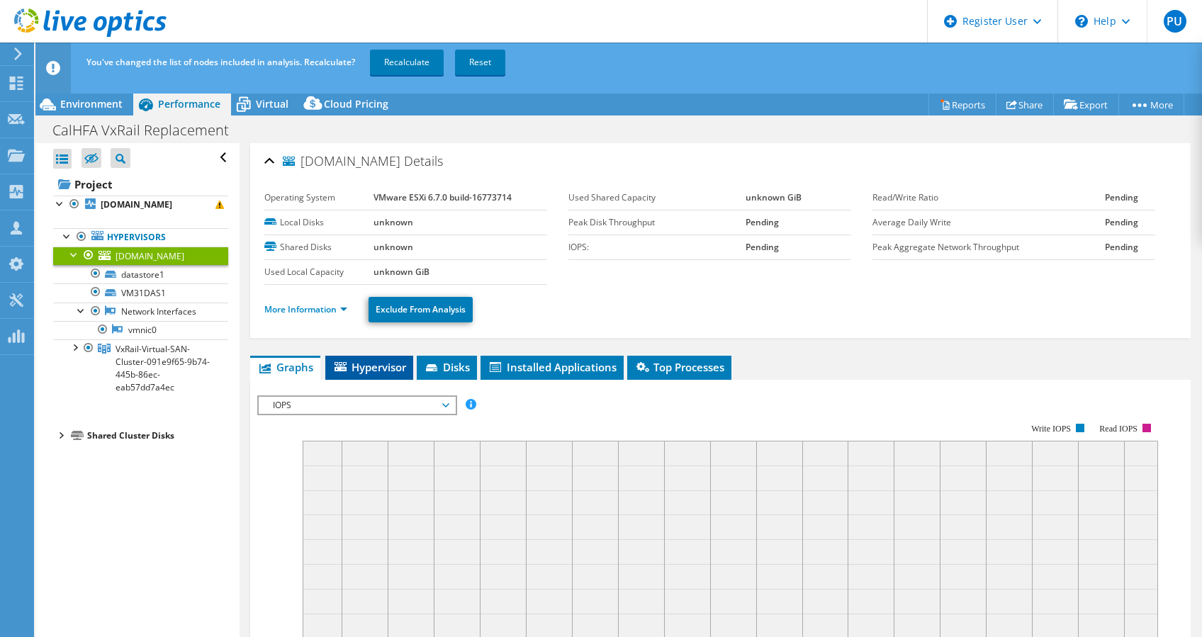
click at [380, 360] on span "Hypervisor" at bounding box center [369, 367] width 74 height 14
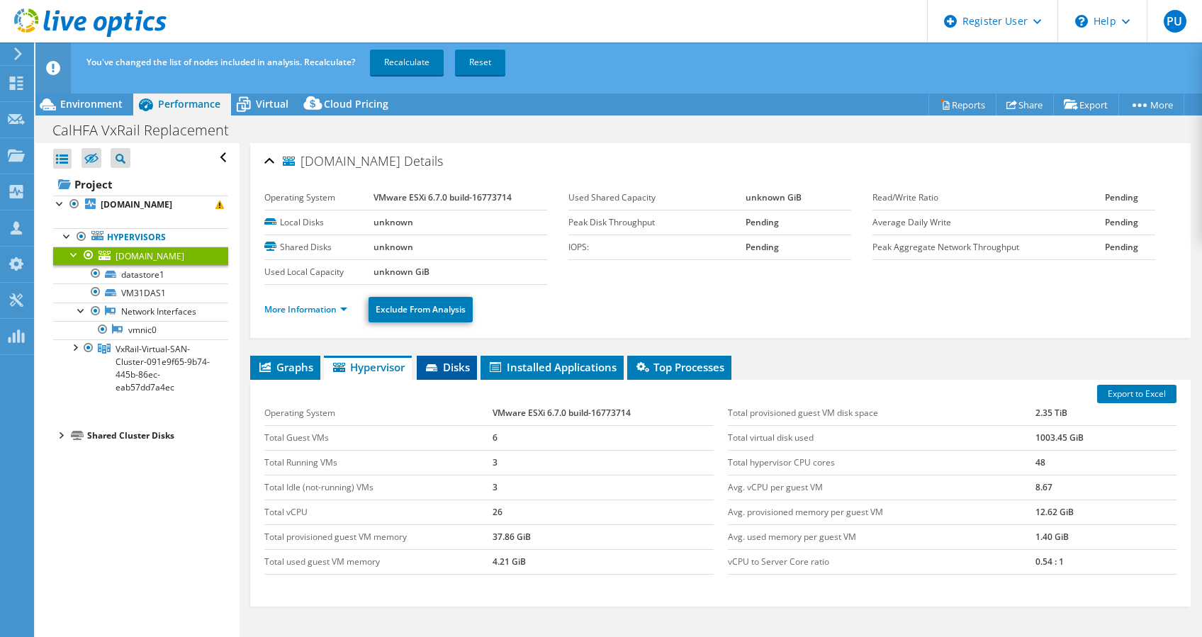
click at [445, 363] on span "Disks" at bounding box center [447, 367] width 46 height 14
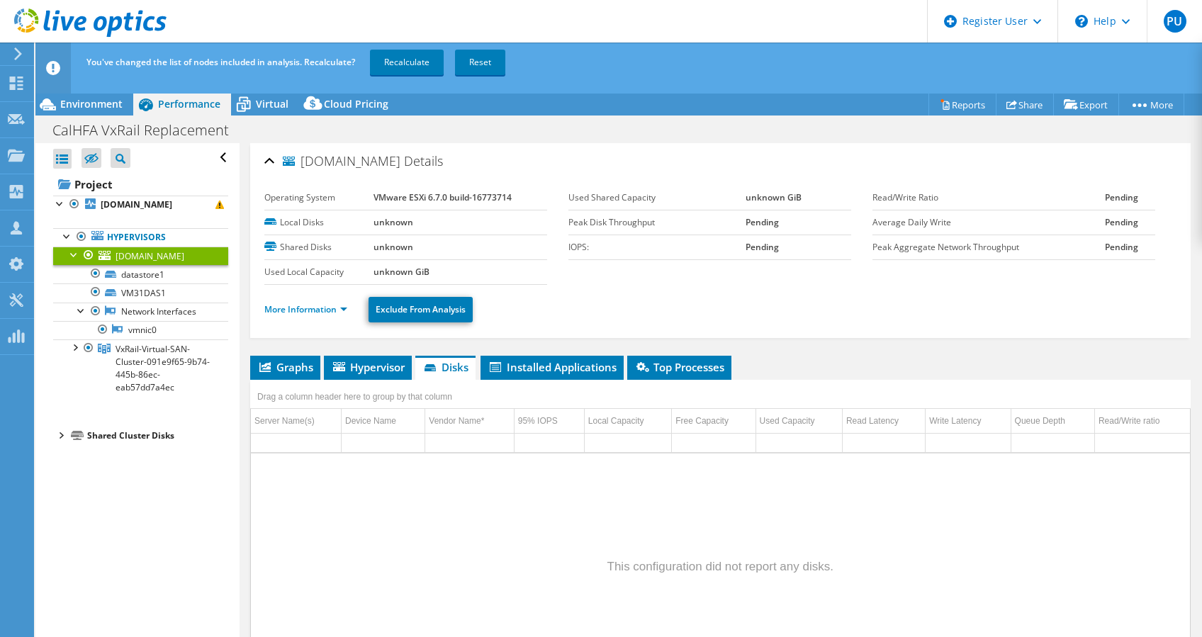
click at [389, 380] on div "Drag a column header here to group by that column" at bounding box center [354, 395] width 209 height 30
click at [390, 371] on span "Hypervisor" at bounding box center [368, 367] width 74 height 14
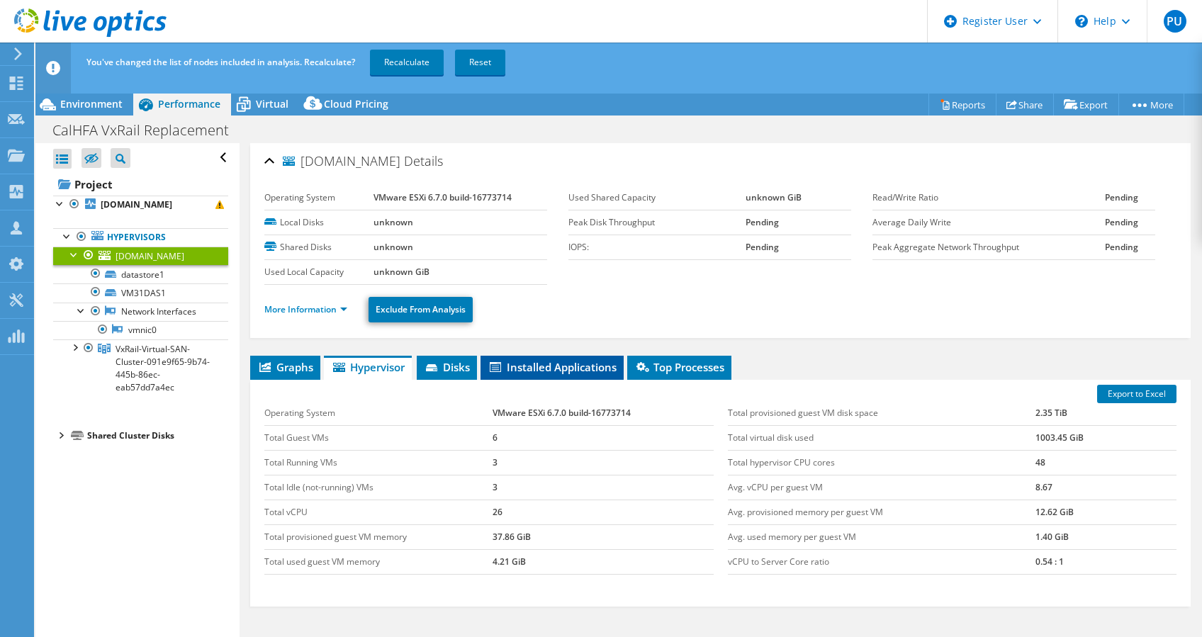
click at [531, 360] on span "Installed Applications" at bounding box center [551, 367] width 129 height 14
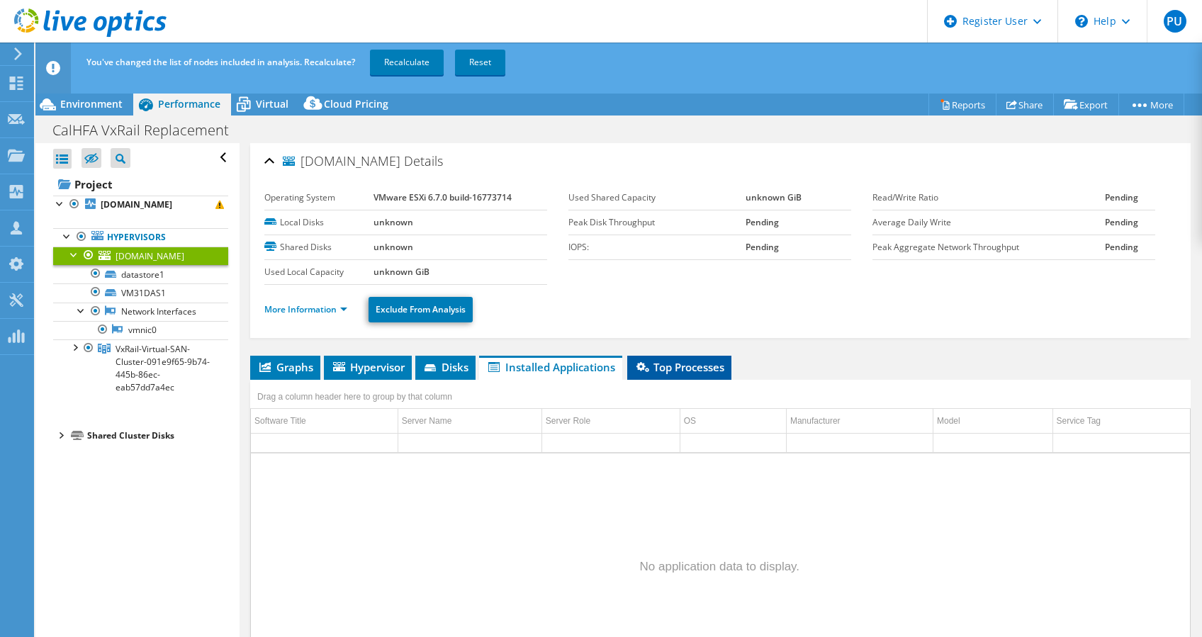
click at [655, 366] on span "Top Processes" at bounding box center [679, 367] width 90 height 14
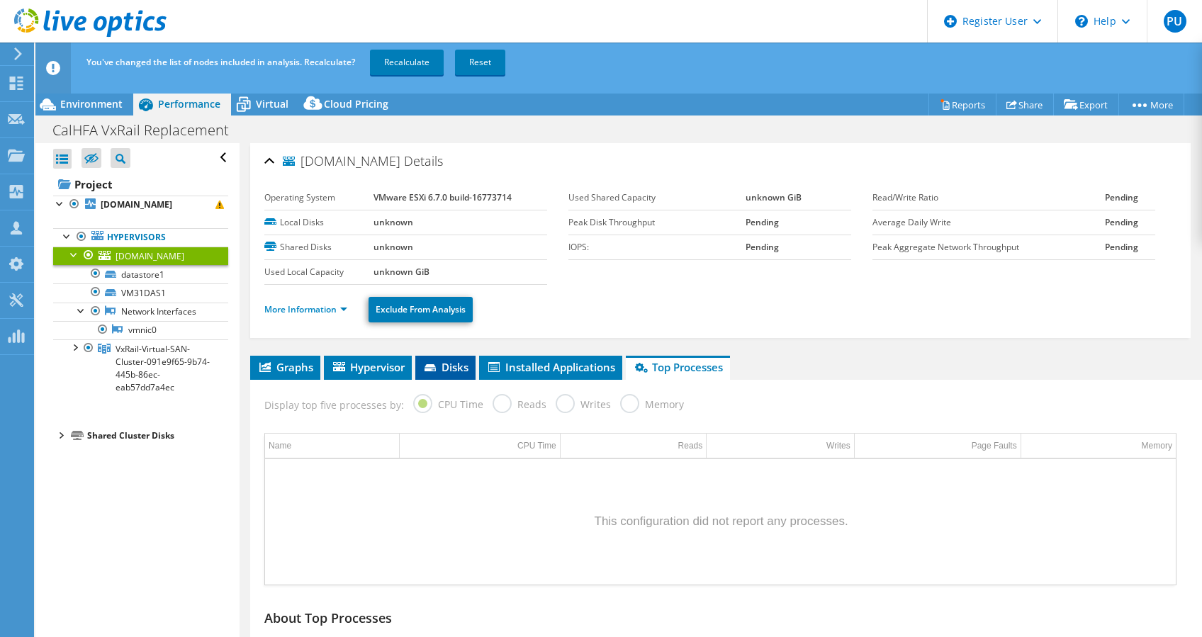
click at [439, 366] on icon at bounding box center [431, 368] width 14 height 9
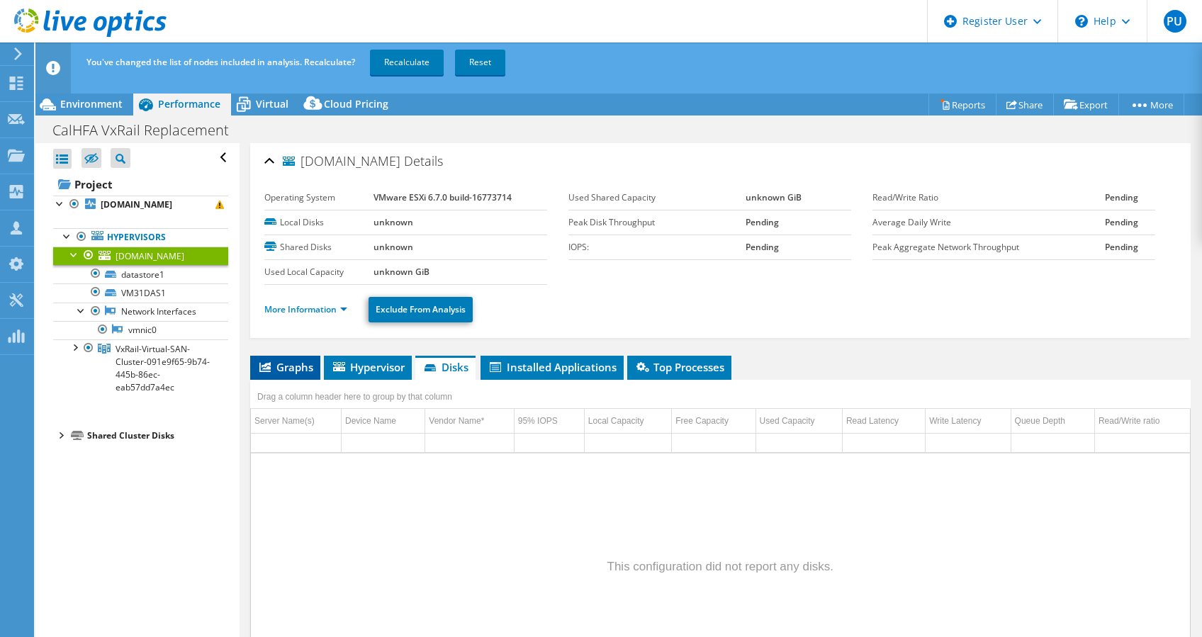
click at [295, 364] on span "Graphs" at bounding box center [285, 367] width 56 height 14
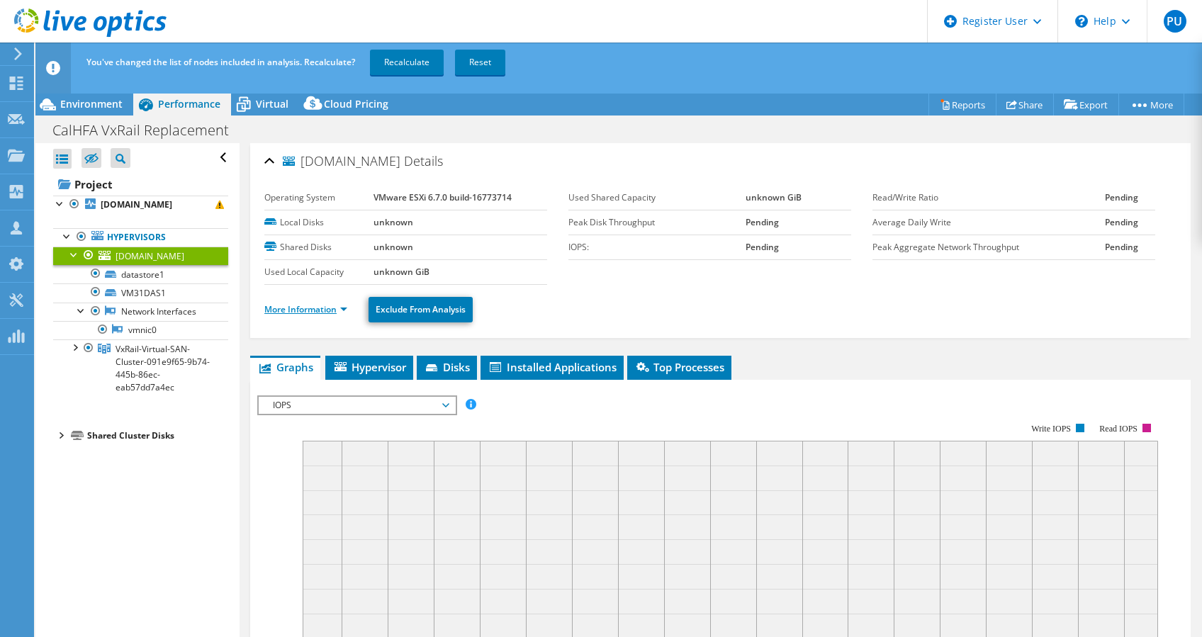
click at [339, 311] on link "More Information" at bounding box center [305, 309] width 83 height 12
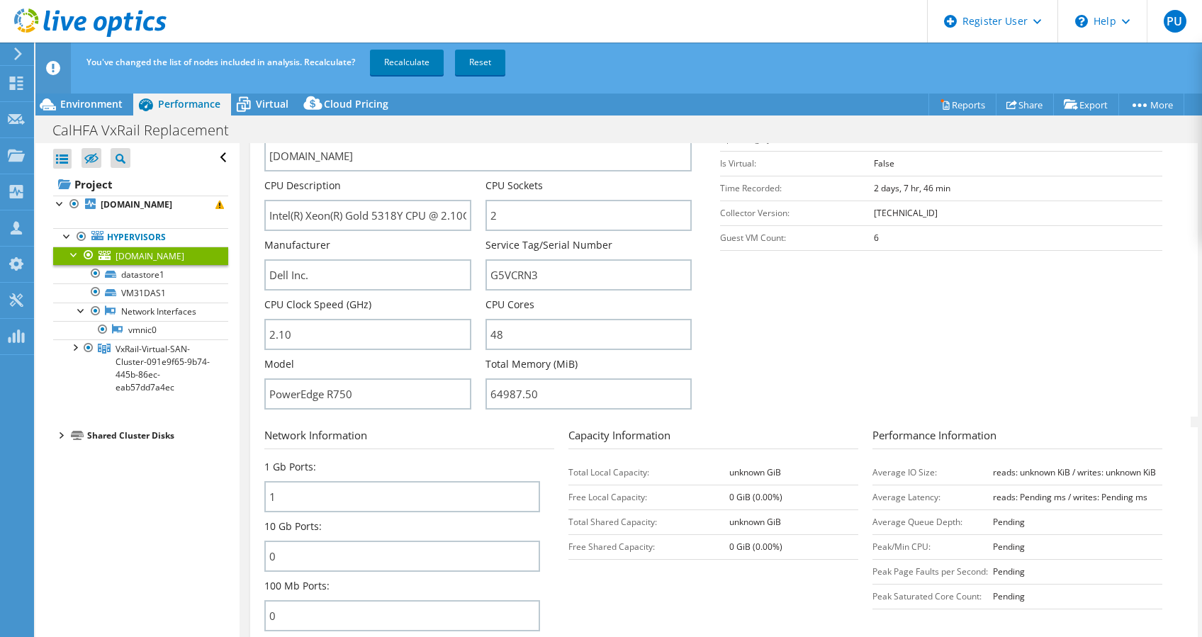
scroll to position [283, 0]
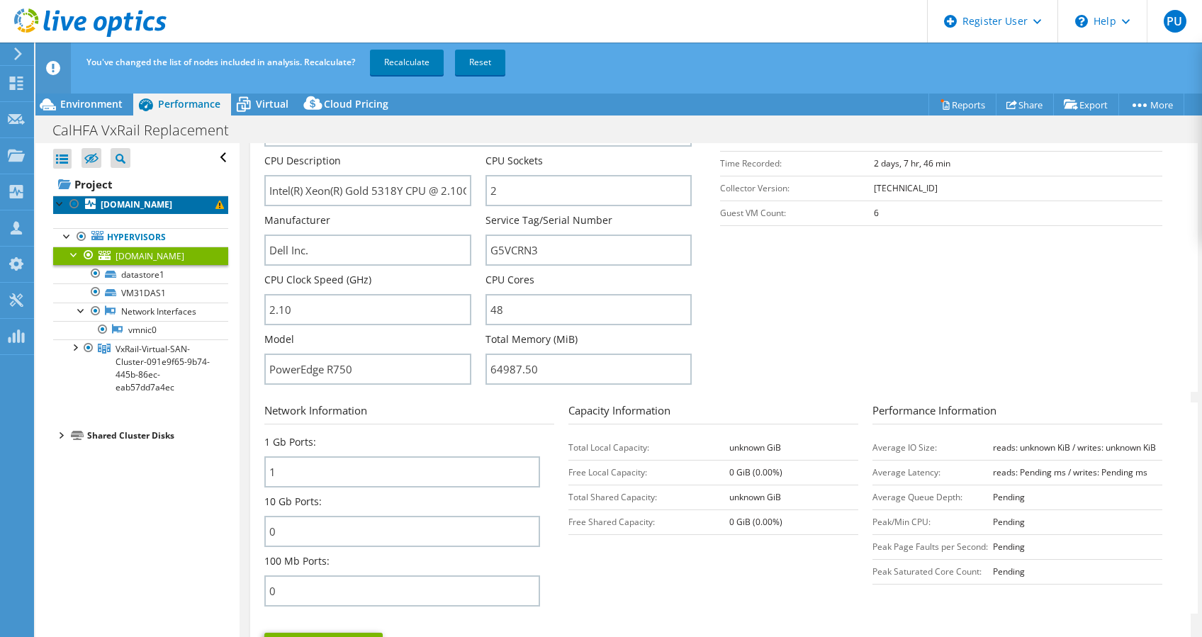
click at [165, 211] on link "[DOMAIN_NAME]" at bounding box center [140, 205] width 175 height 18
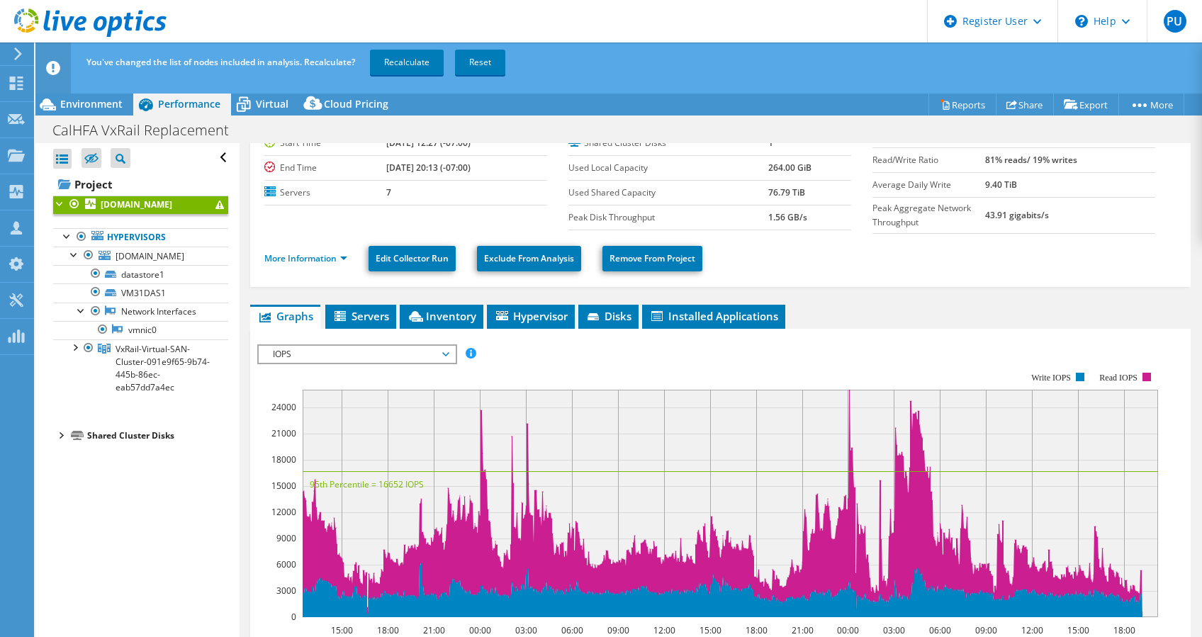
scroll to position [25, 0]
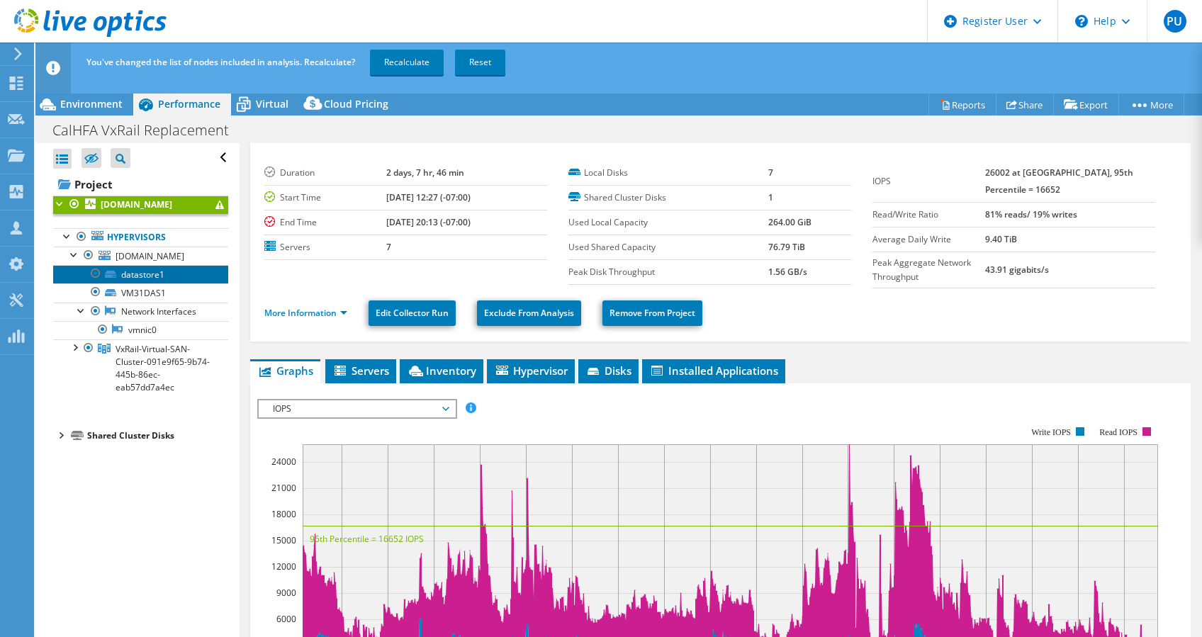
click at [165, 278] on link "datastore1" at bounding box center [140, 274] width 175 height 18
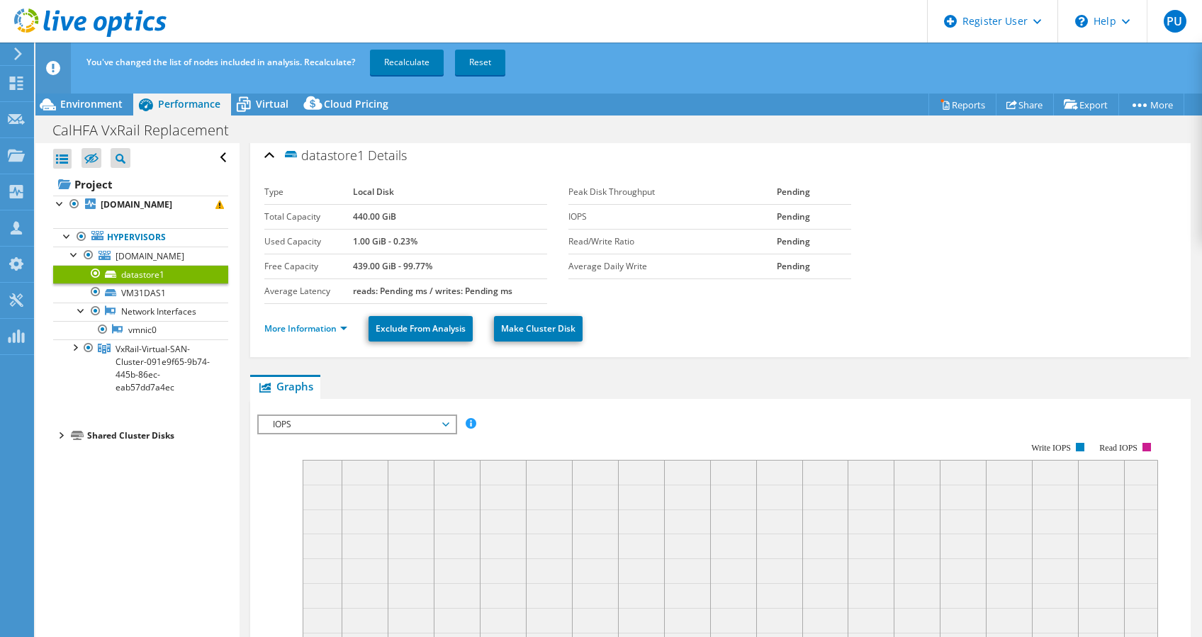
scroll to position [0, 0]
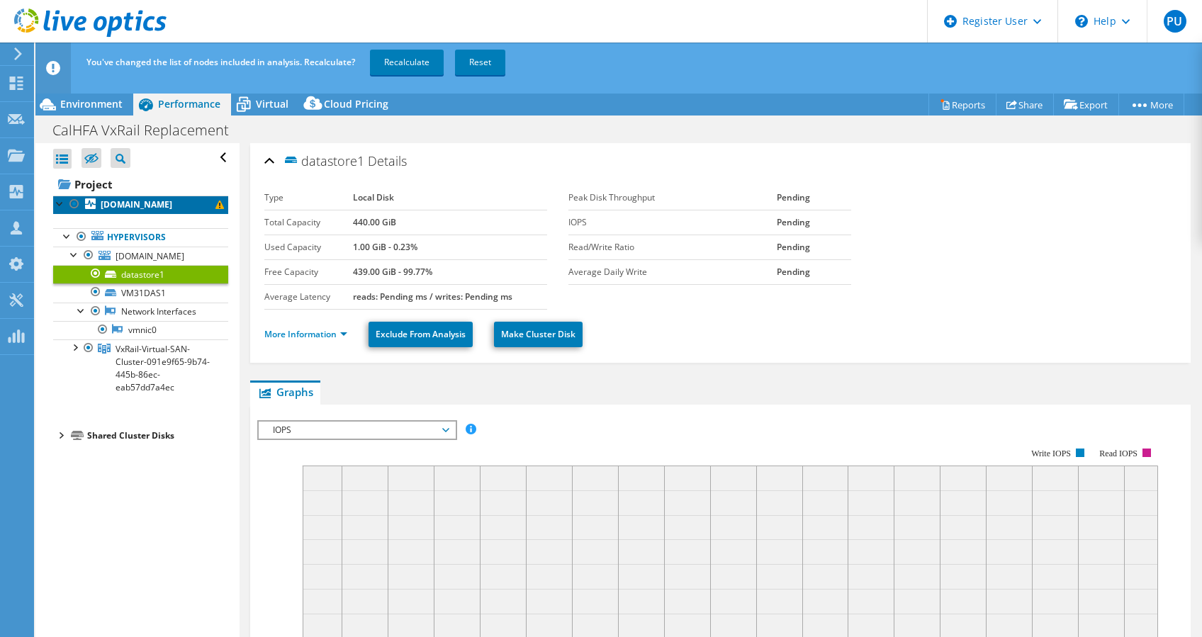
click at [140, 210] on link "[DOMAIN_NAME]" at bounding box center [140, 205] width 175 height 18
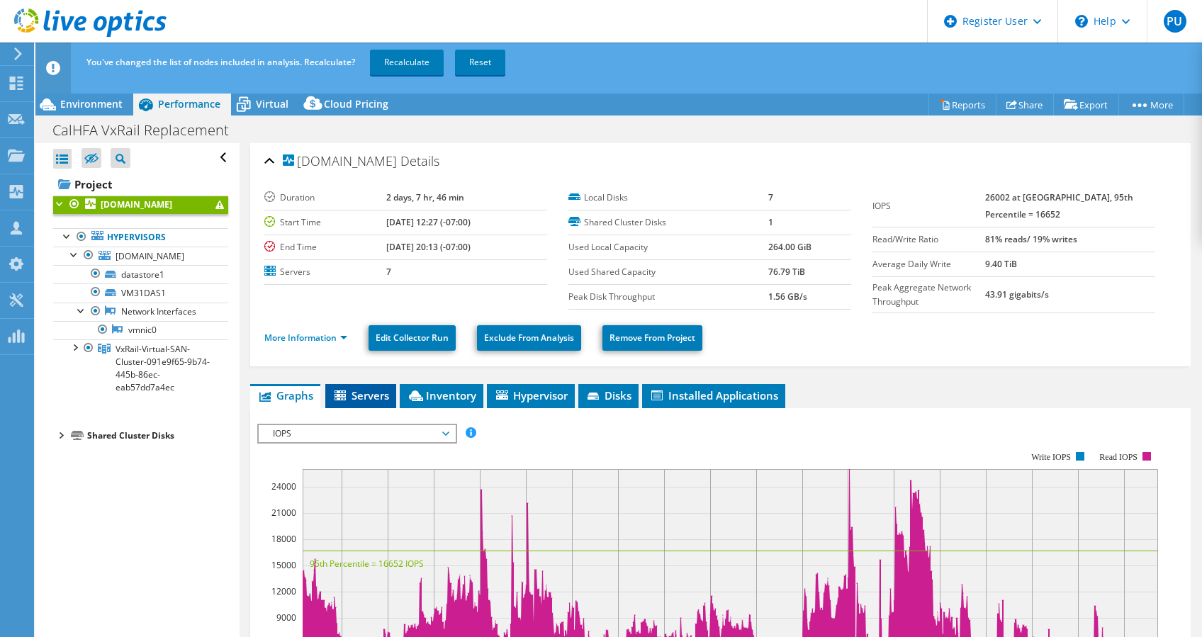
click at [363, 400] on span "Servers" at bounding box center [360, 395] width 57 height 14
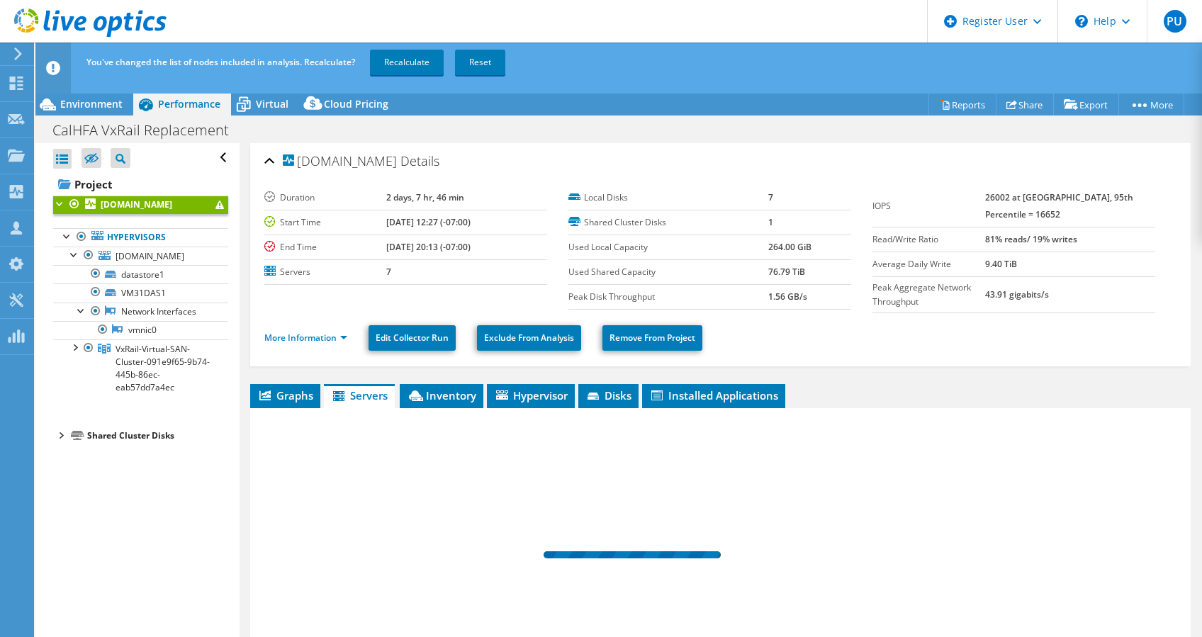
scroll to position [103, 0]
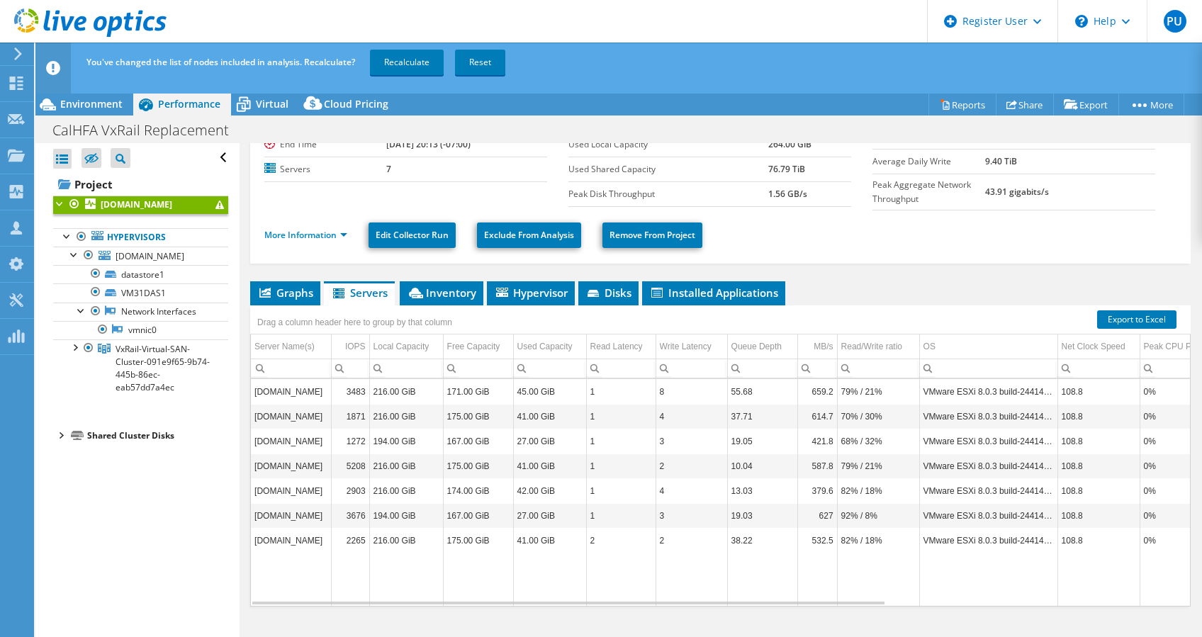
click at [298, 389] on td "[DOMAIN_NAME]" at bounding box center [291, 391] width 80 height 25
click at [305, 392] on div "Does not contain" at bounding box center [300, 400] width 96 height 16
click at [550, 380] on td "45.00 GiB" at bounding box center [549, 391] width 73 height 25
click at [334, 388] on td "3483" at bounding box center [350, 391] width 38 height 25
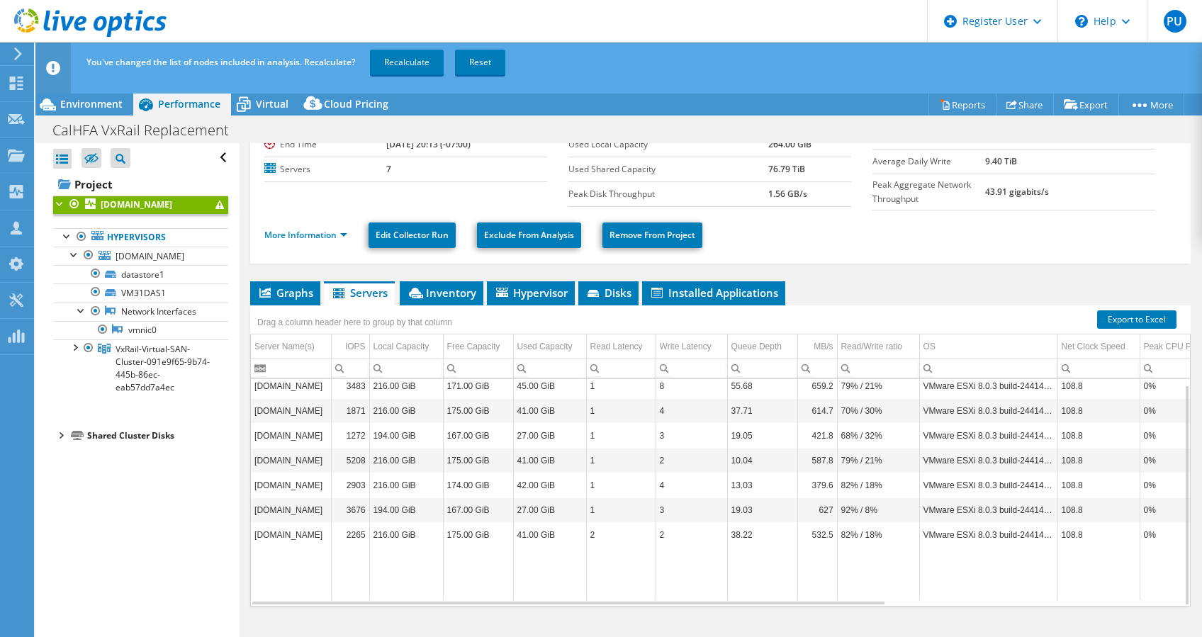
click at [944, 452] on td "VMware ESXi 8.0.3 build-24414501" at bounding box center [988, 460] width 138 height 25
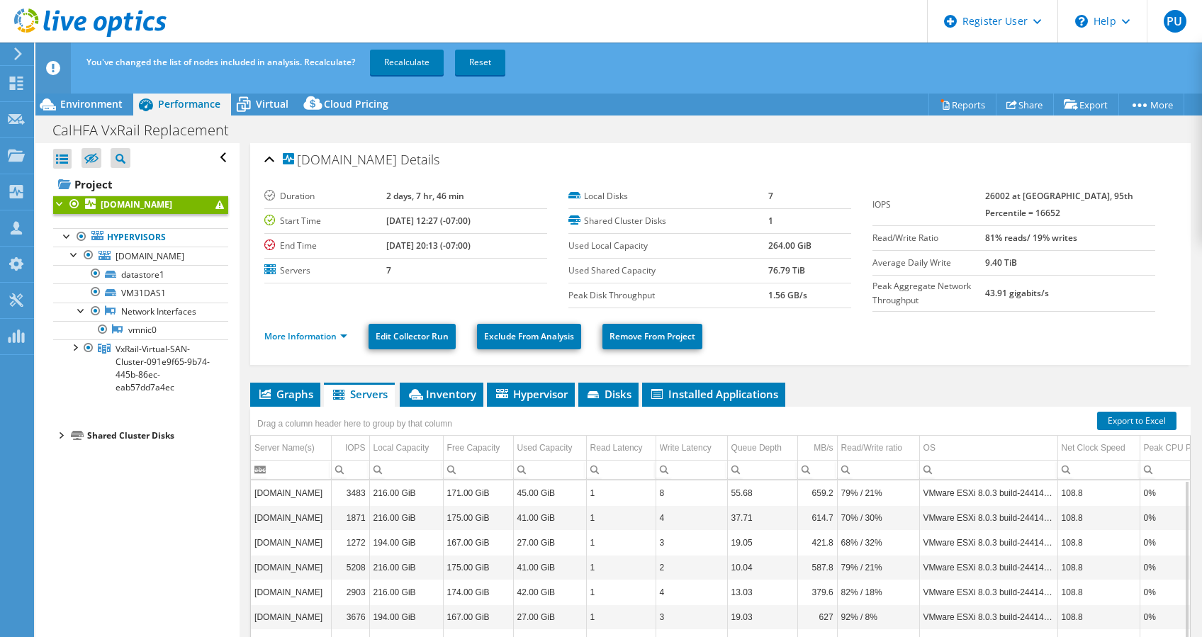
scroll to position [0, 0]
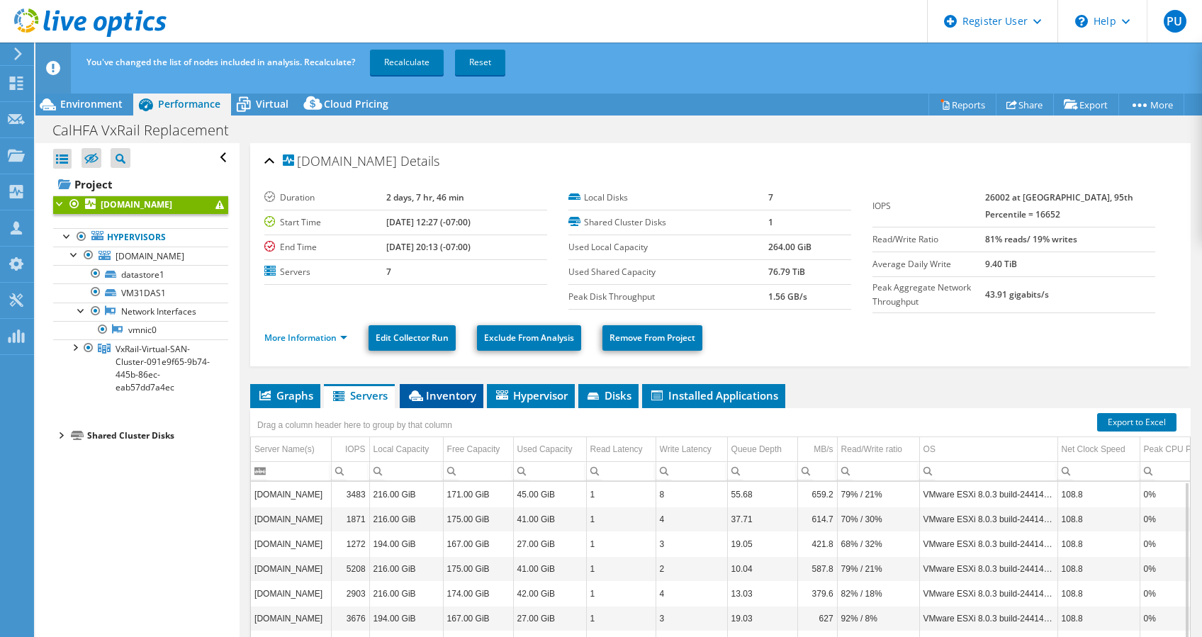
click at [461, 395] on span "Inventory" at bounding box center [441, 395] width 69 height 14
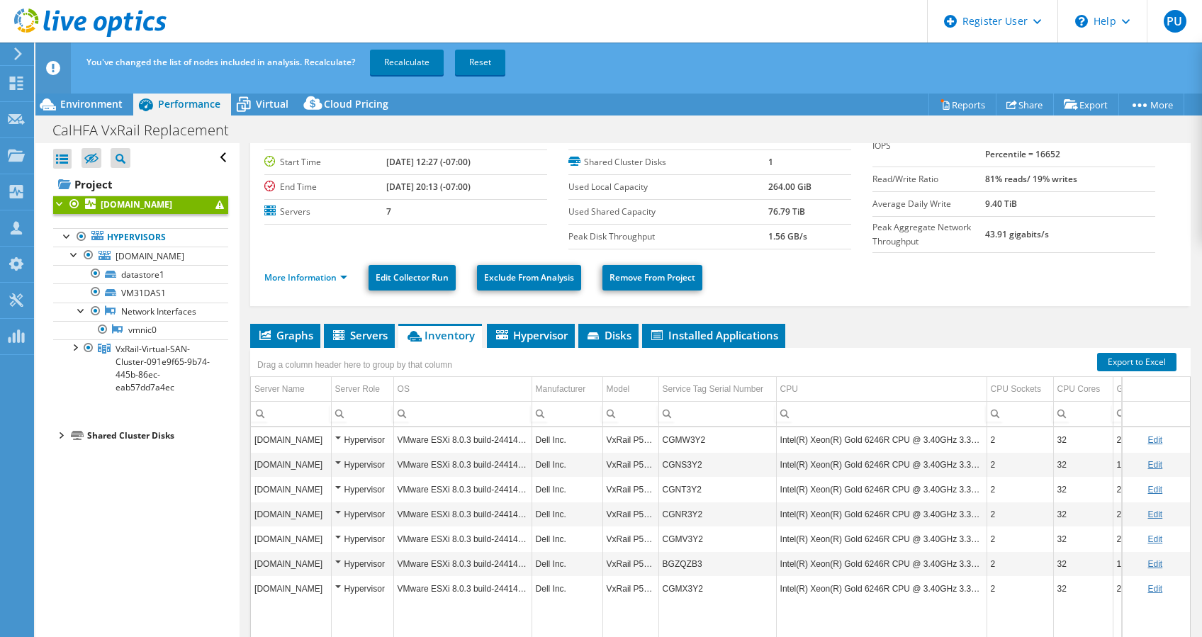
scroll to position [103, 0]
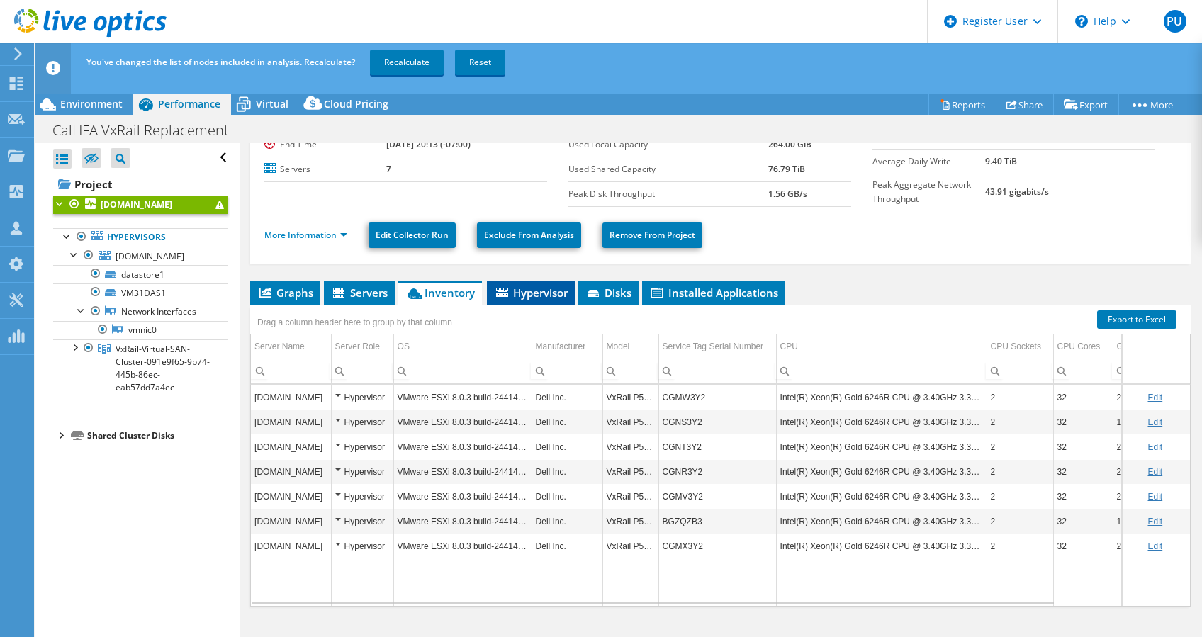
click at [550, 298] on li "Hypervisor" at bounding box center [531, 293] width 88 height 24
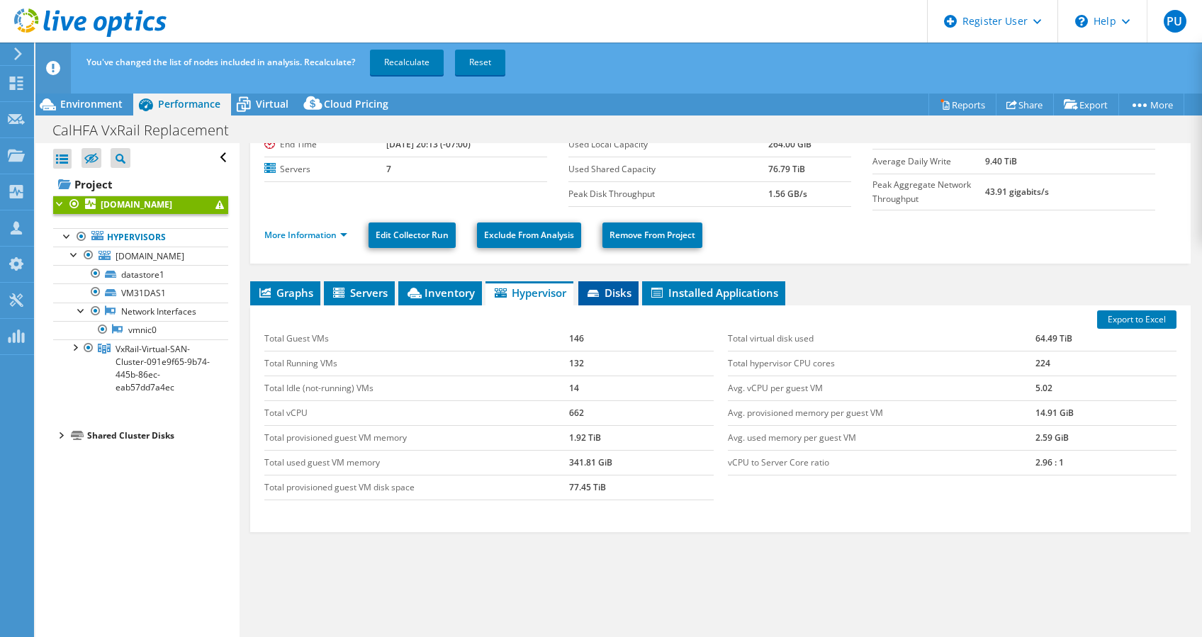
click at [622, 295] on span "Disks" at bounding box center [608, 293] width 46 height 14
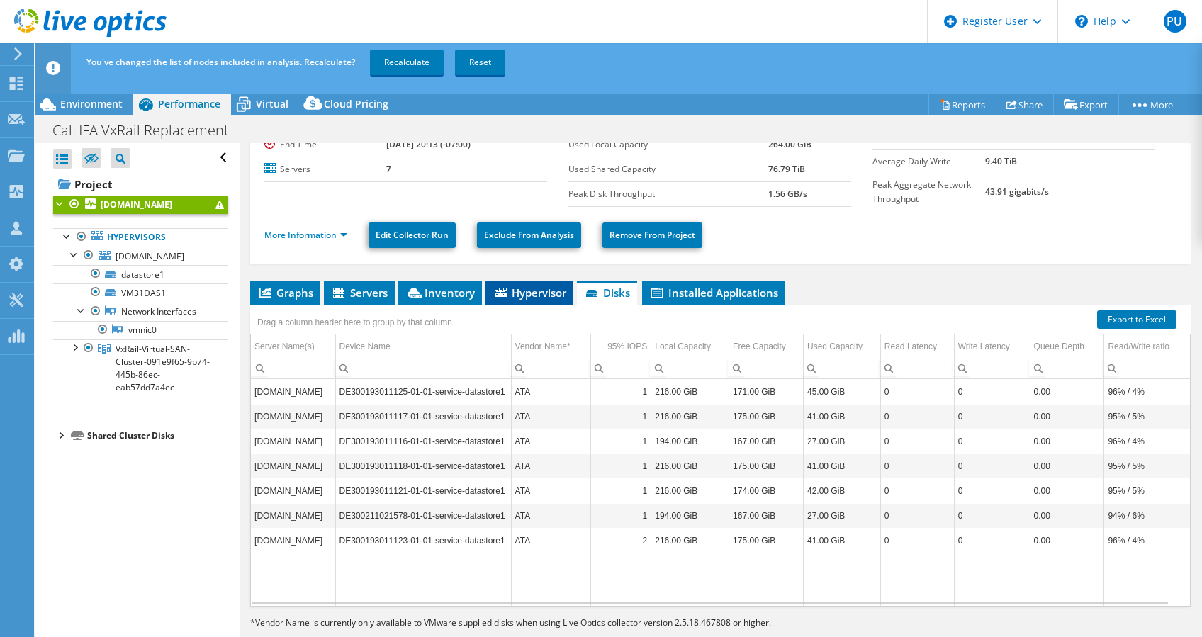
click at [554, 295] on span "Hypervisor" at bounding box center [529, 293] width 74 height 14
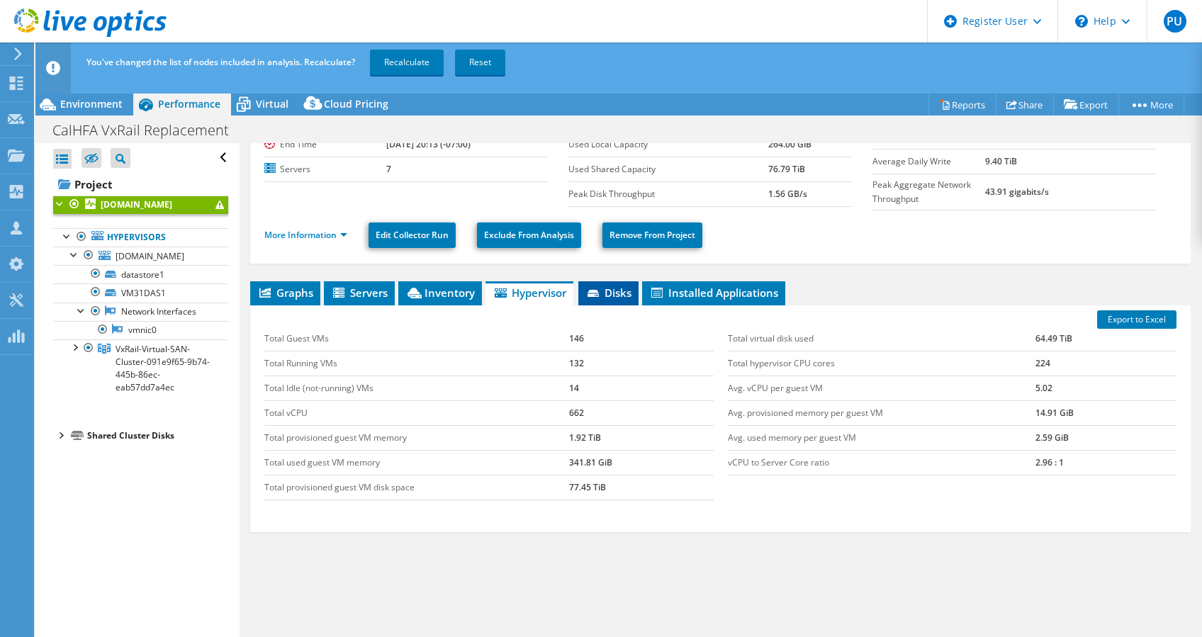
click at [606, 295] on span "Disks" at bounding box center [608, 293] width 46 height 14
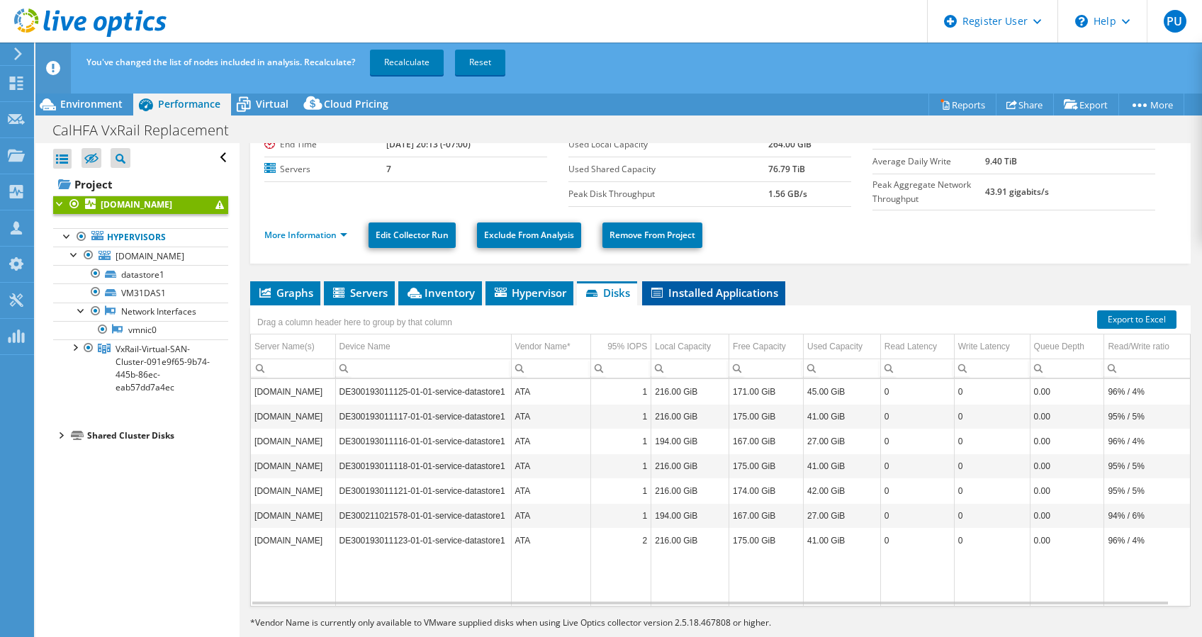
click at [668, 300] on li "Installed Applications" at bounding box center [713, 293] width 143 height 24
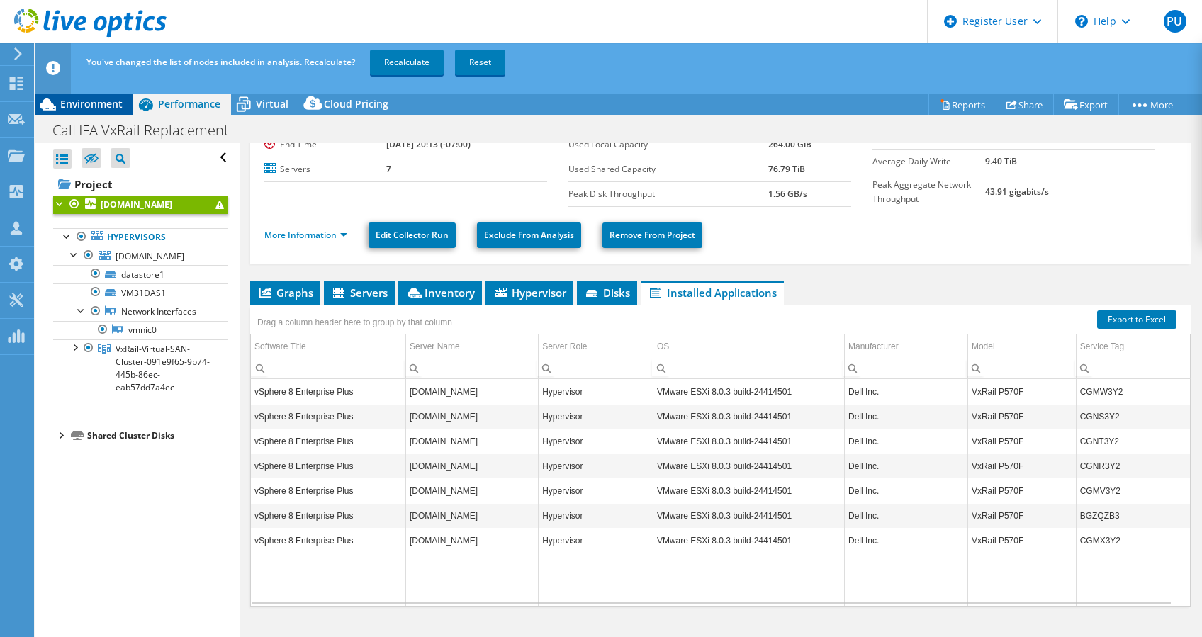
click at [75, 96] on div "Environment" at bounding box center [84, 104] width 98 height 23
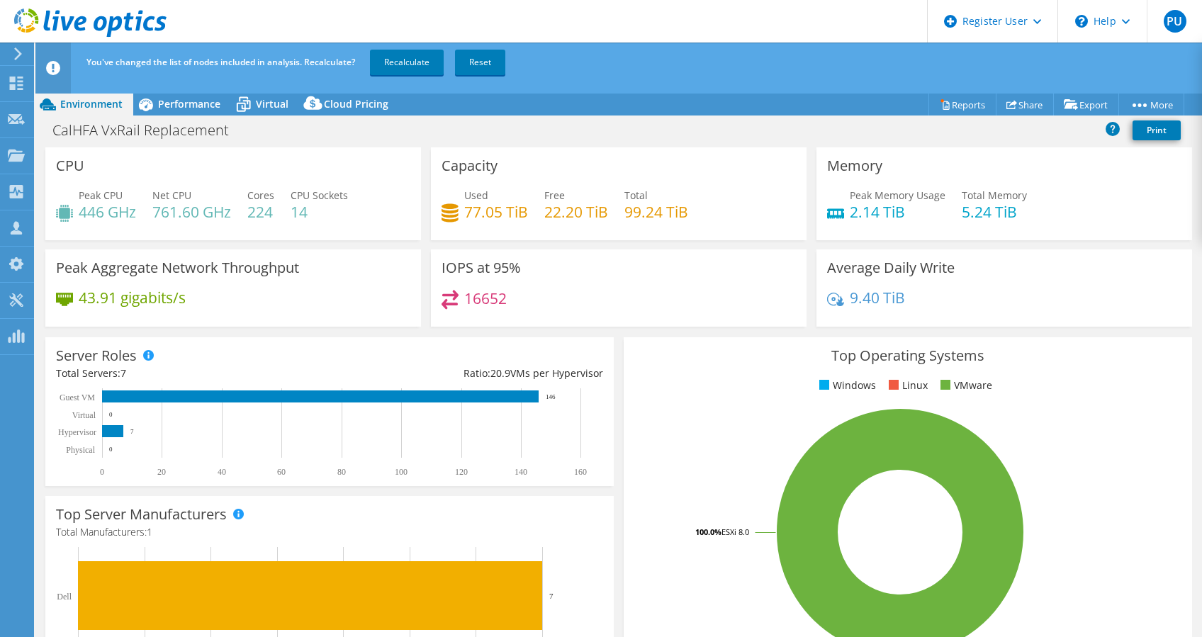
click at [491, 302] on h4 "16652" at bounding box center [485, 298] width 43 height 16
copy h4 "16652"
click at [669, 303] on div "16652" at bounding box center [618, 305] width 354 height 30
